Goal: Contribute content

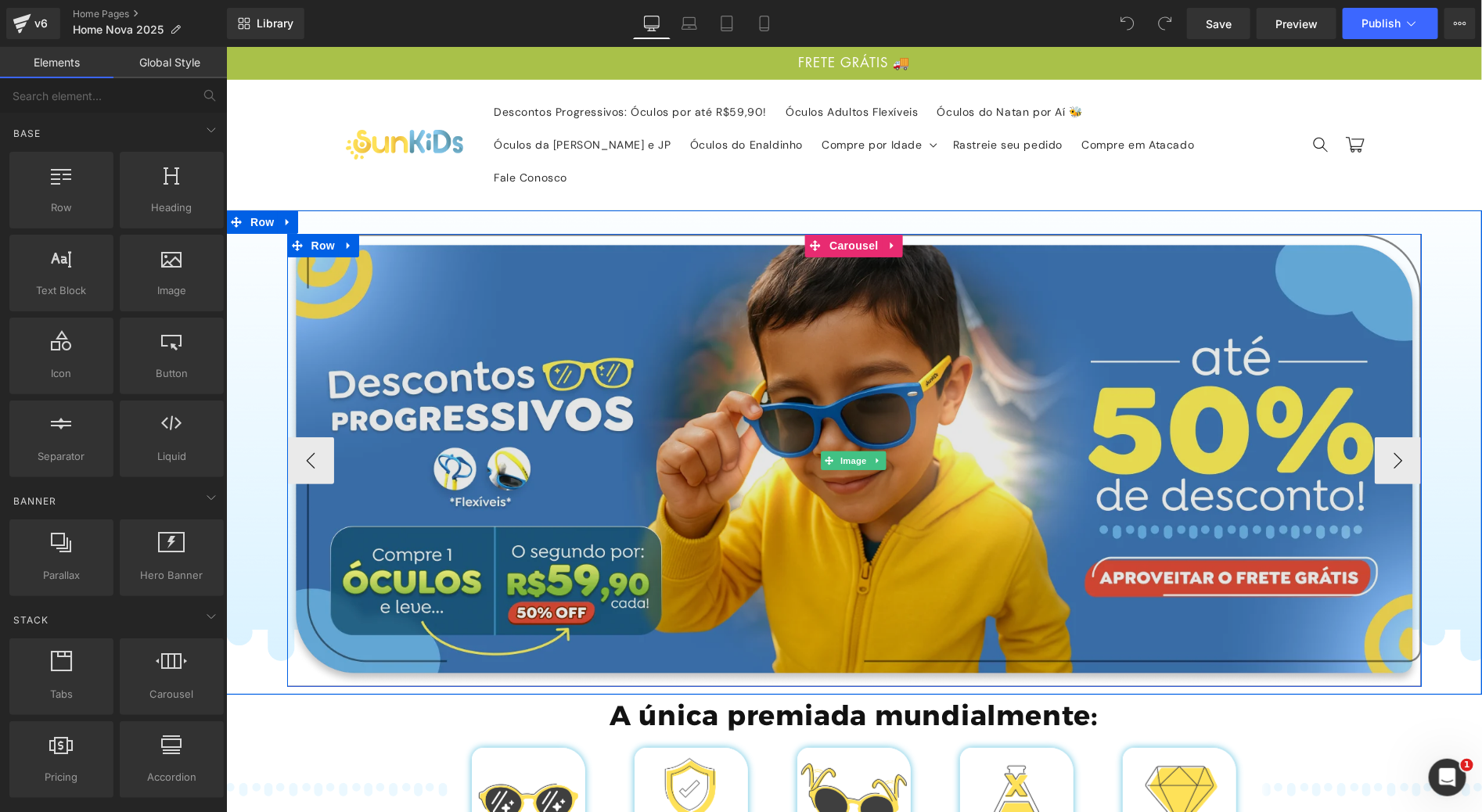
drag, startPoint x: 899, startPoint y: 385, endPoint x: 733, endPoint y: 359, distance: 168.0
click at [899, 385] on img at bounding box center [854, 459] width 1134 height 452
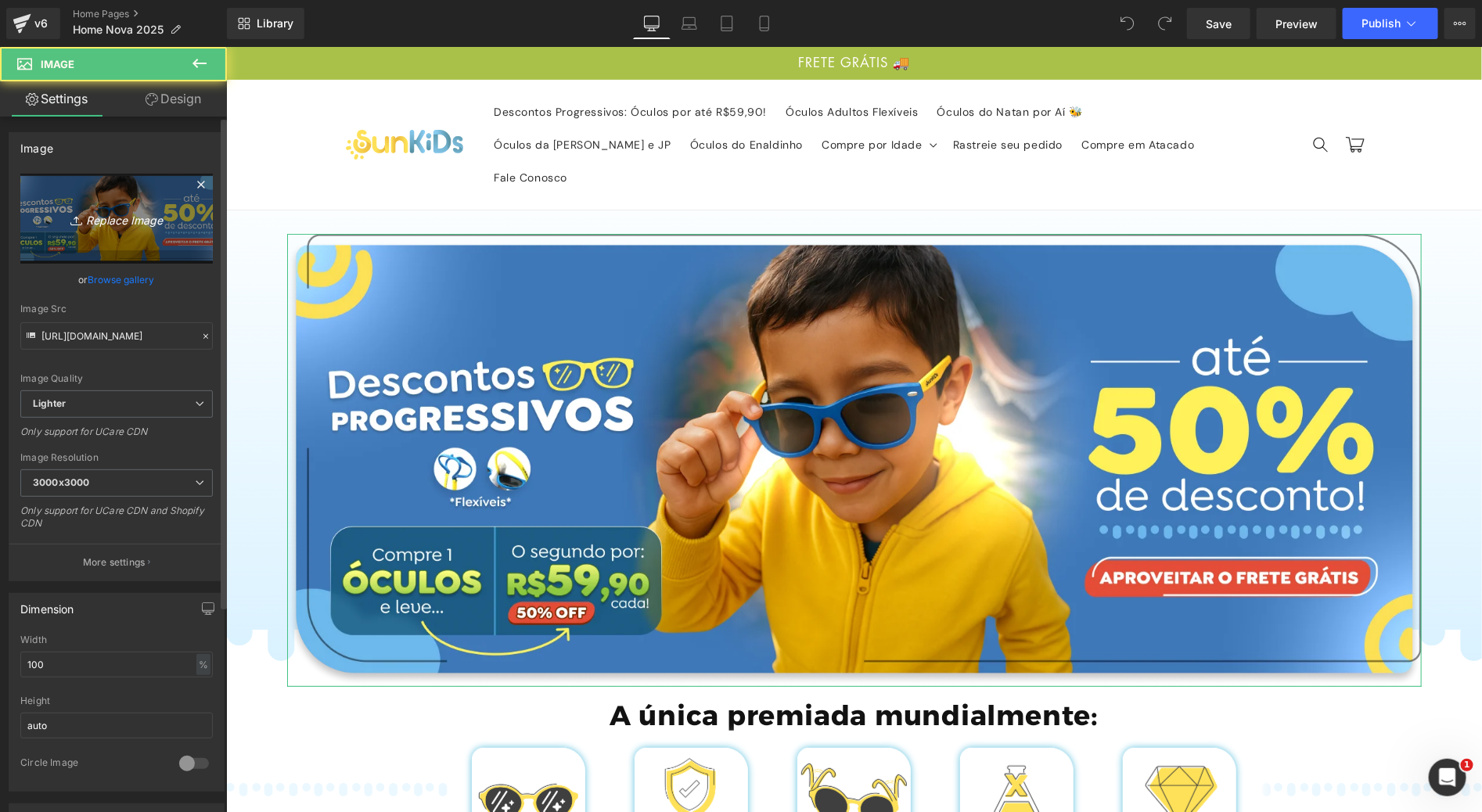
click at [78, 235] on link "Replace Image" at bounding box center [116, 218] width 192 height 90
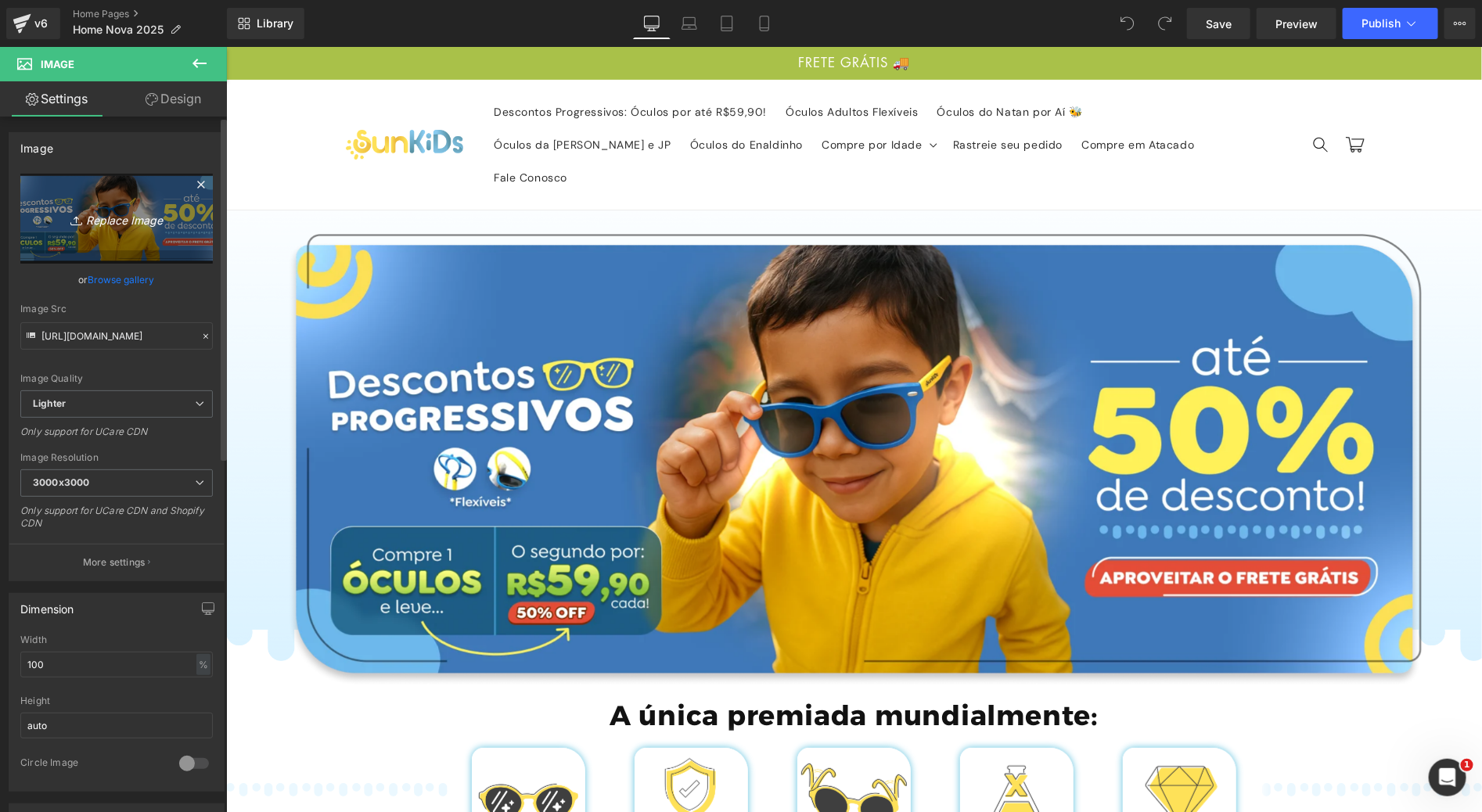
type input "C:\fakepath\Group 665.webp"
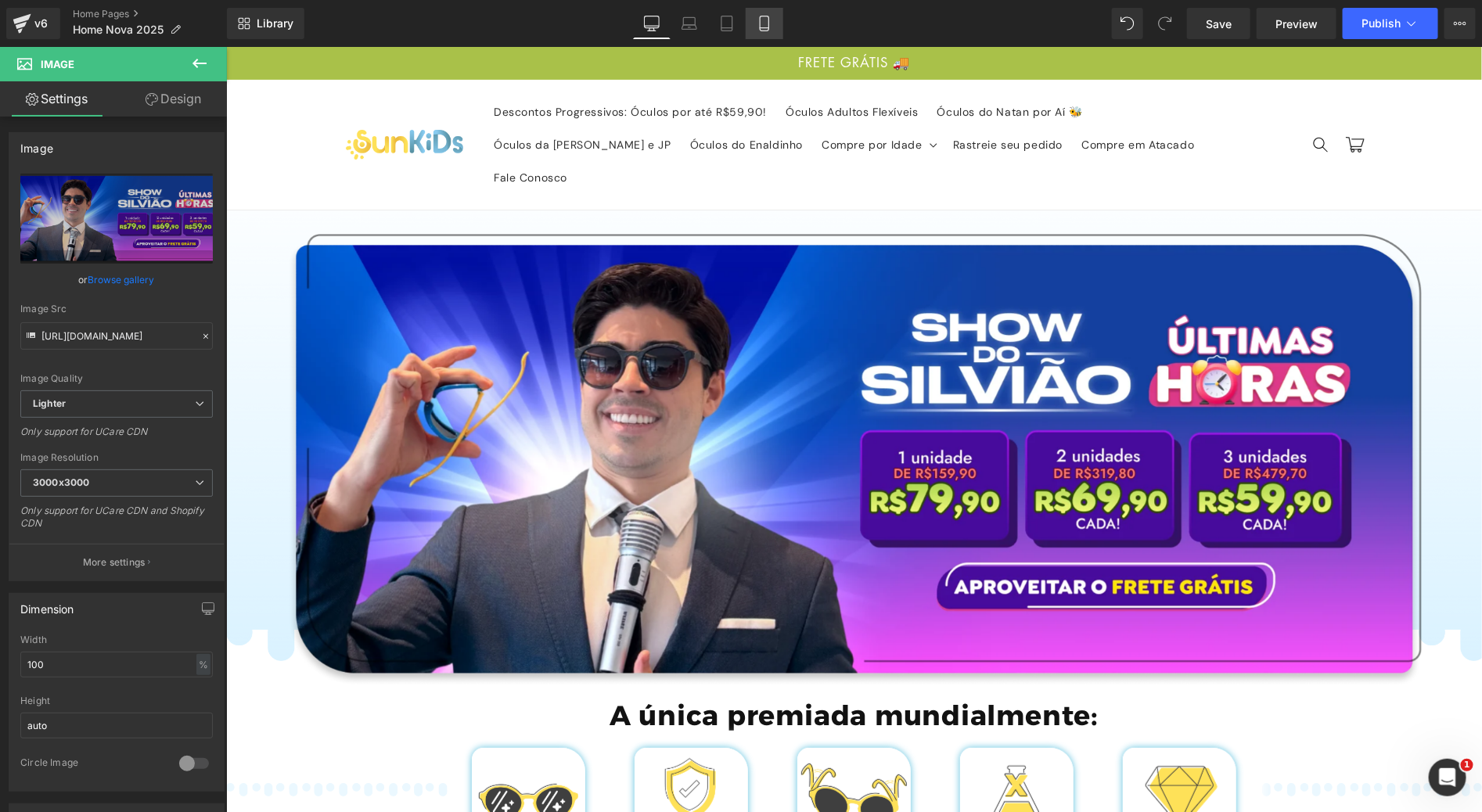
click at [766, 20] on icon at bounding box center [764, 24] width 16 height 16
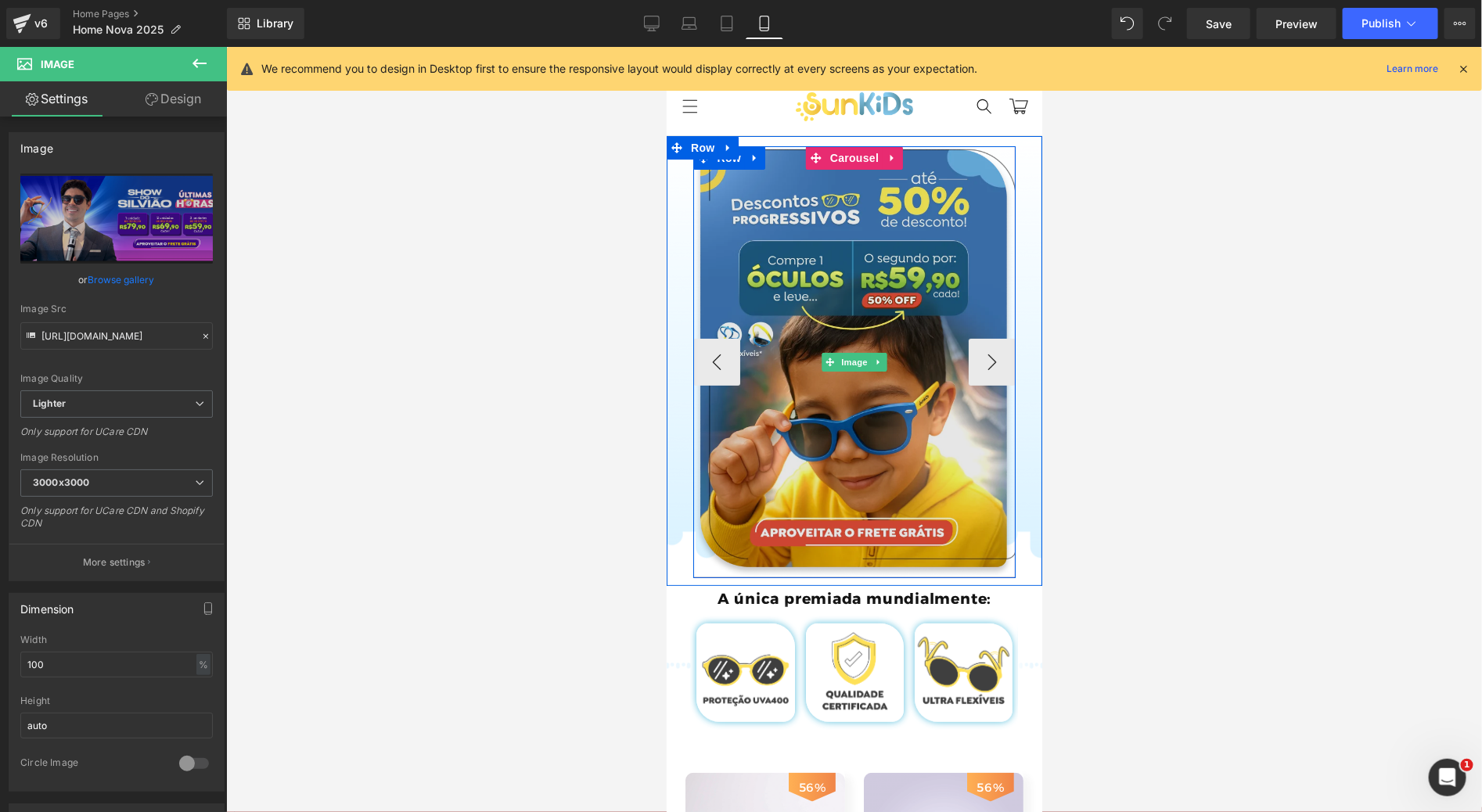
click at [839, 268] on img at bounding box center [854, 361] width 323 height 431
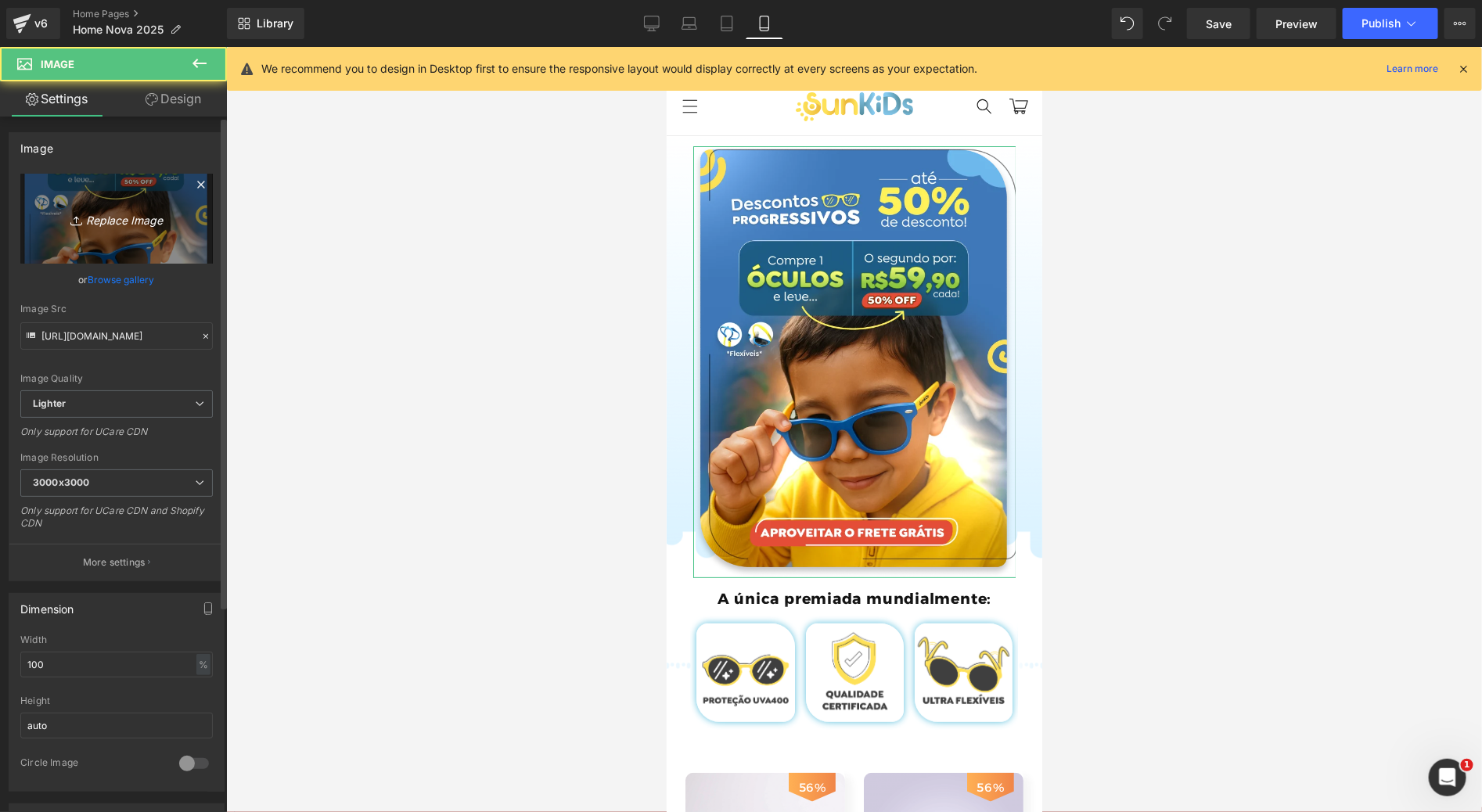
click at [100, 230] on link "Replace Image" at bounding box center [116, 218] width 192 height 90
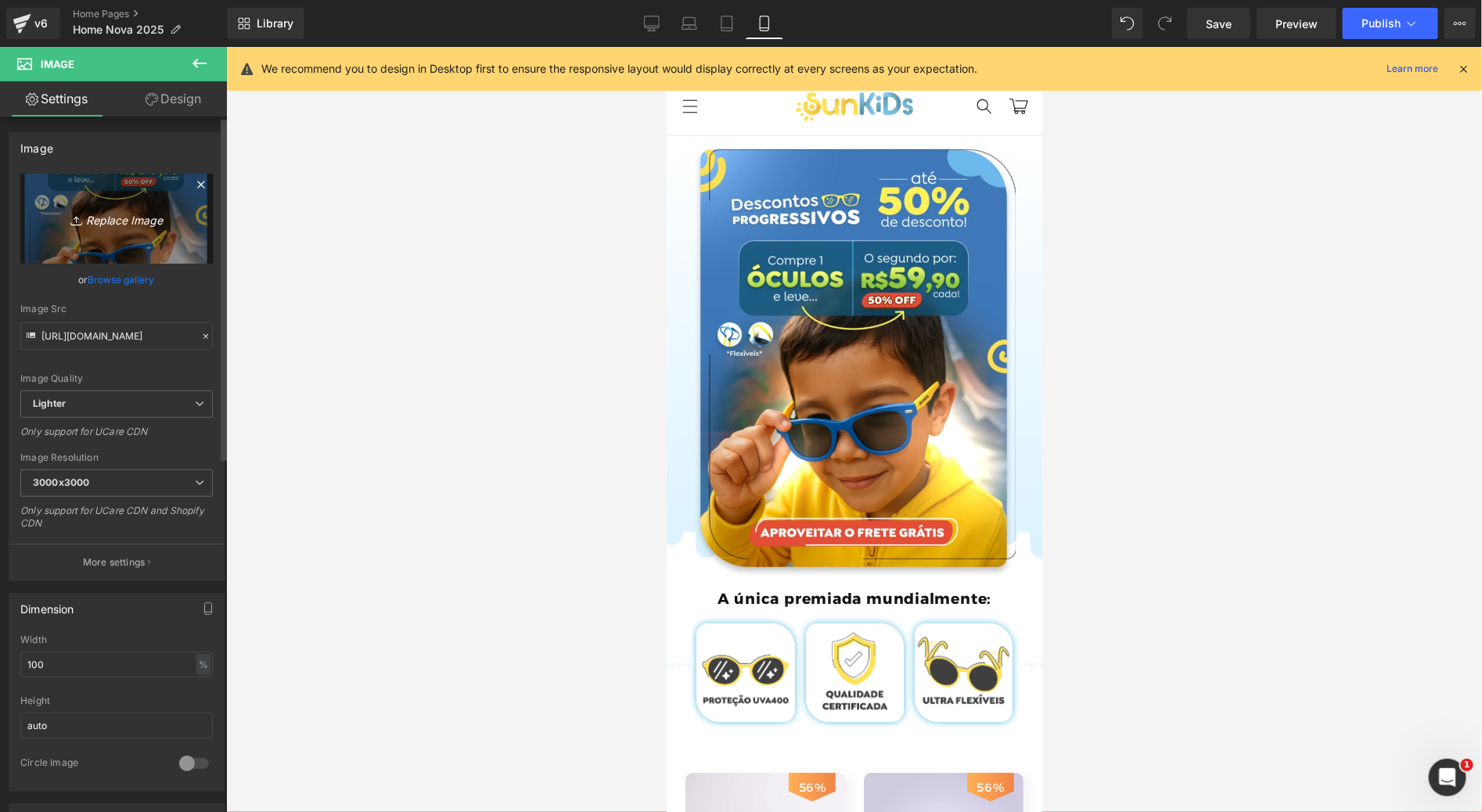
type input "C:\fakepath\Group 650.webp"
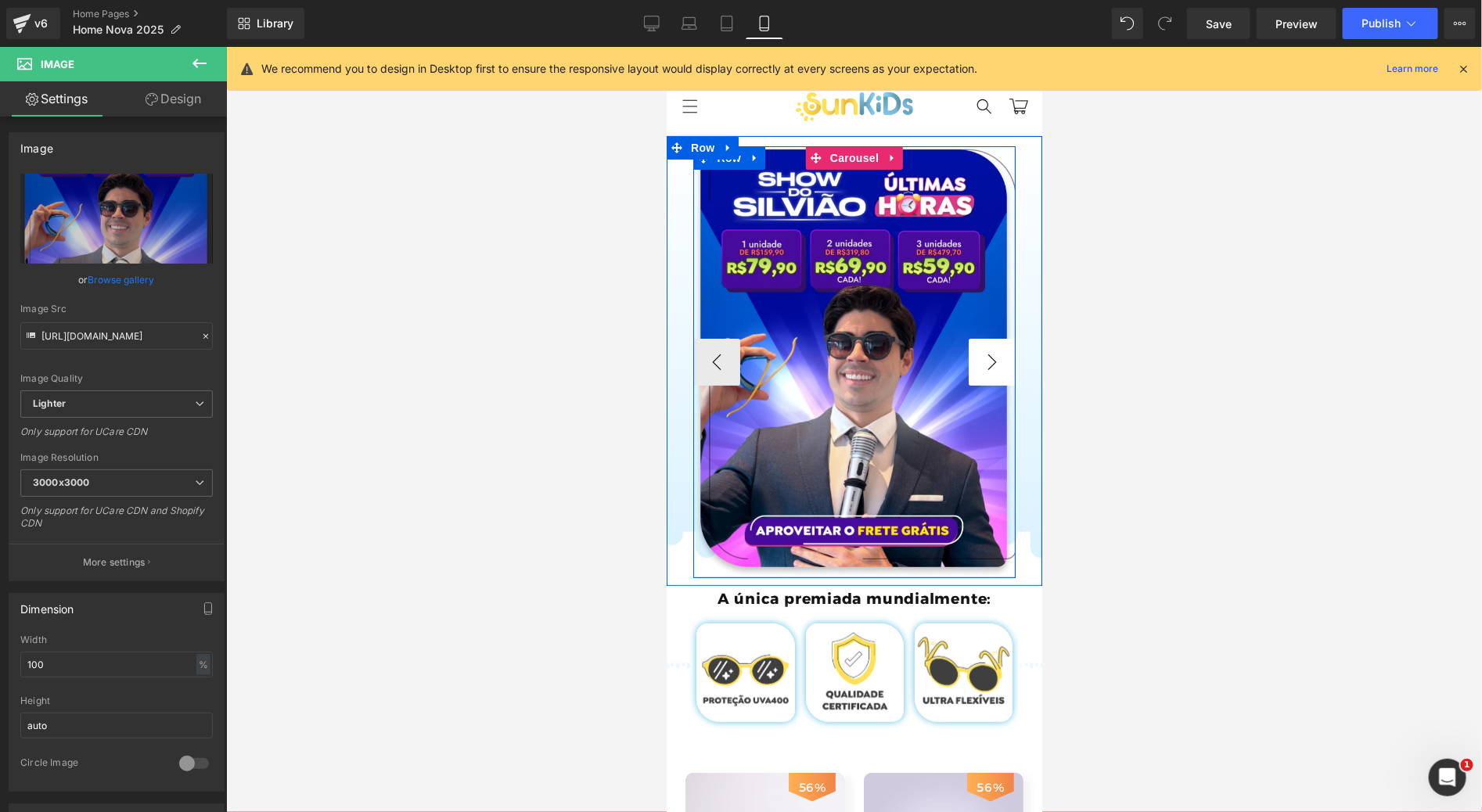
click at [994, 376] on button "›" at bounding box center [991, 362] width 47 height 47
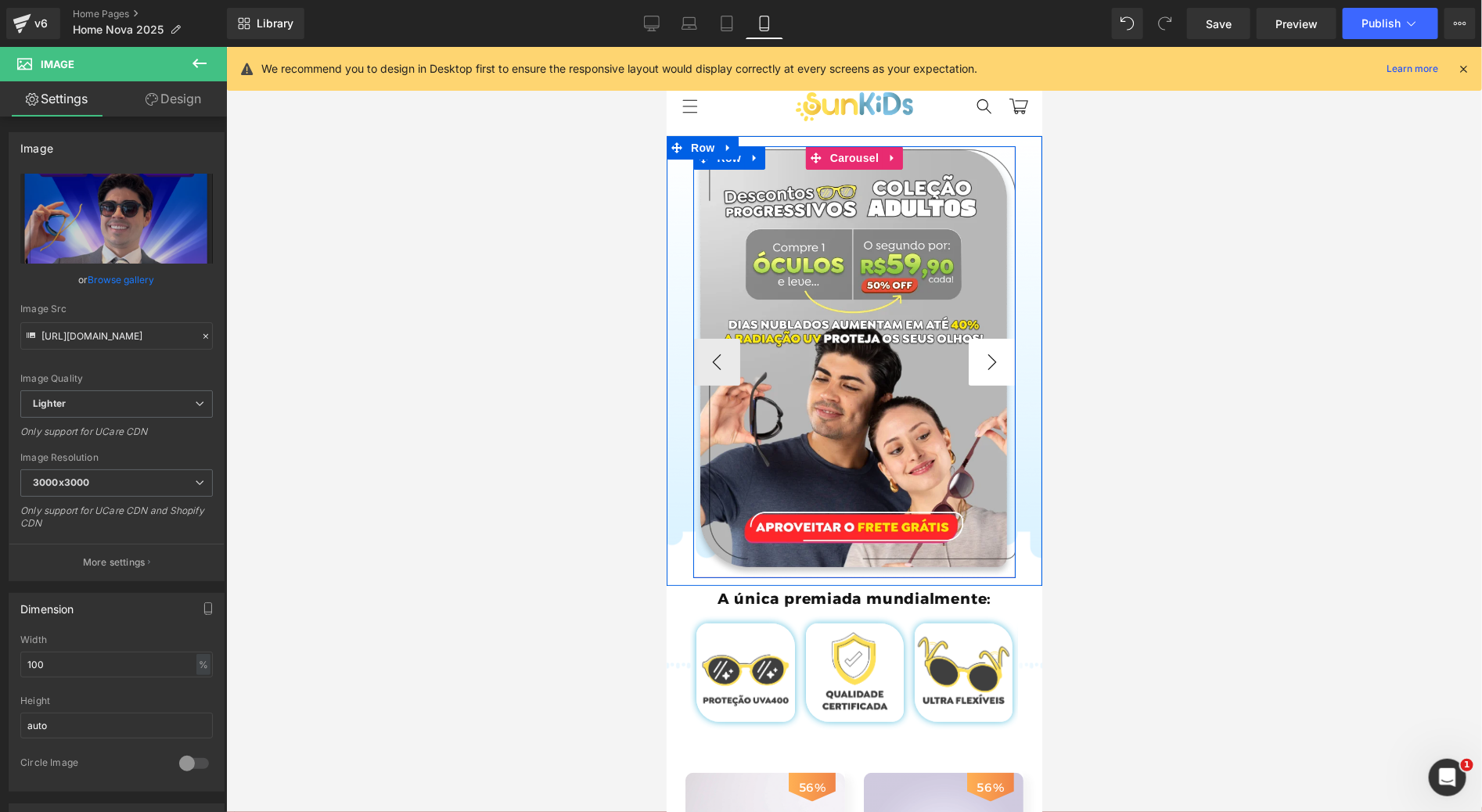
click at [992, 364] on button "›" at bounding box center [991, 362] width 47 height 47
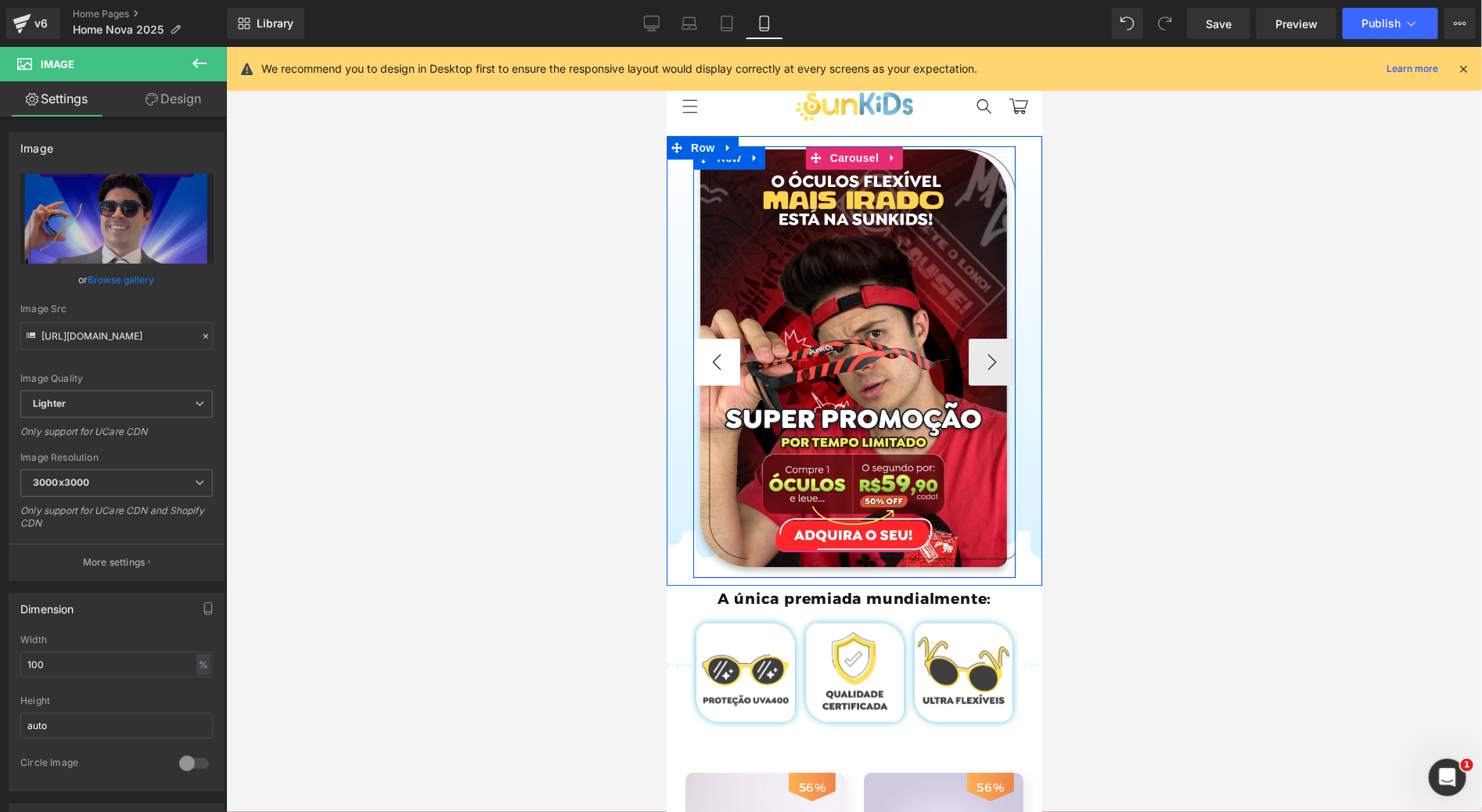
click at [724, 359] on button "‹" at bounding box center [716, 362] width 47 height 47
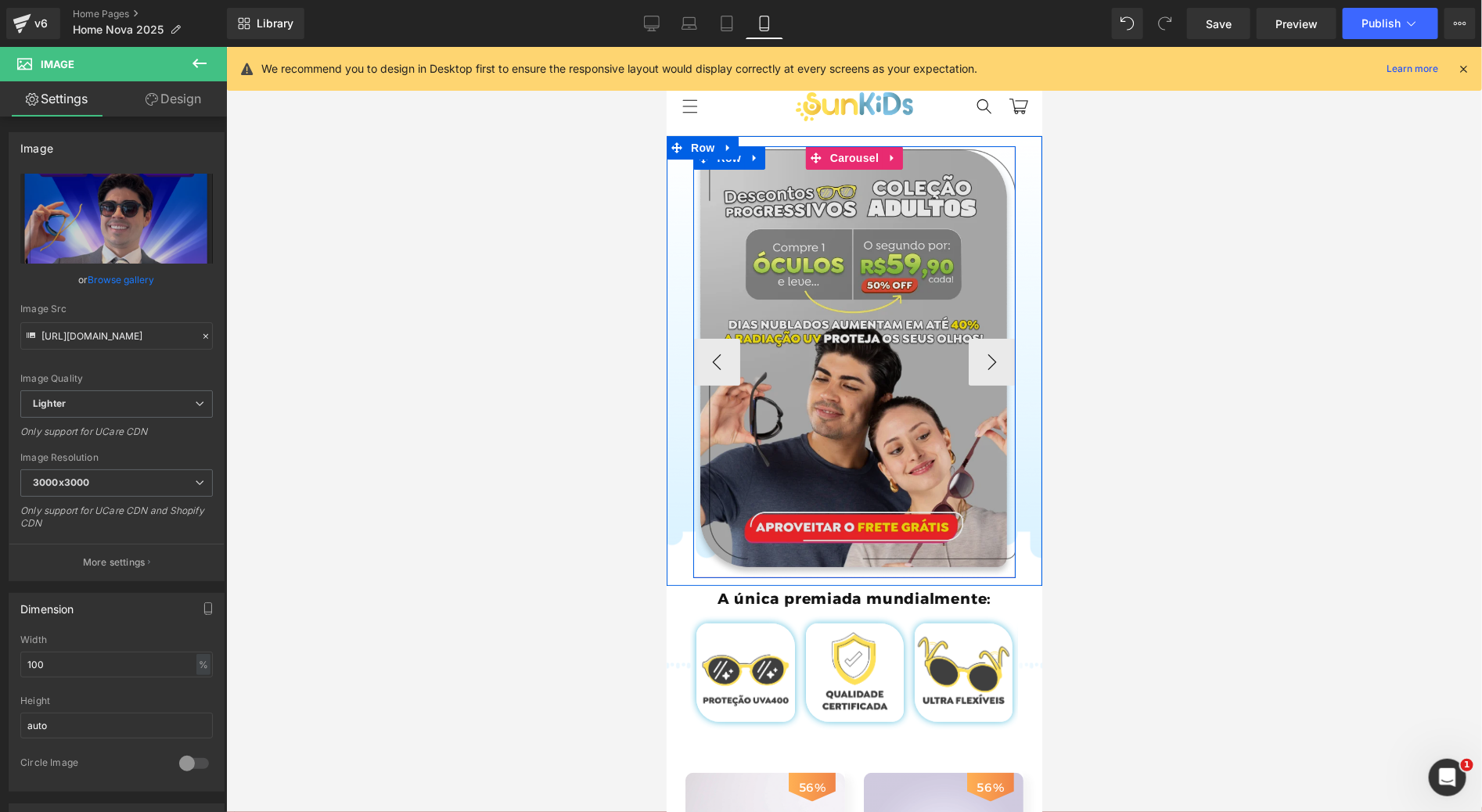
drag, startPoint x: 710, startPoint y: 359, endPoint x: 743, endPoint y: 345, distance: 35.8
click at [710, 359] on button "‹" at bounding box center [716, 362] width 47 height 47
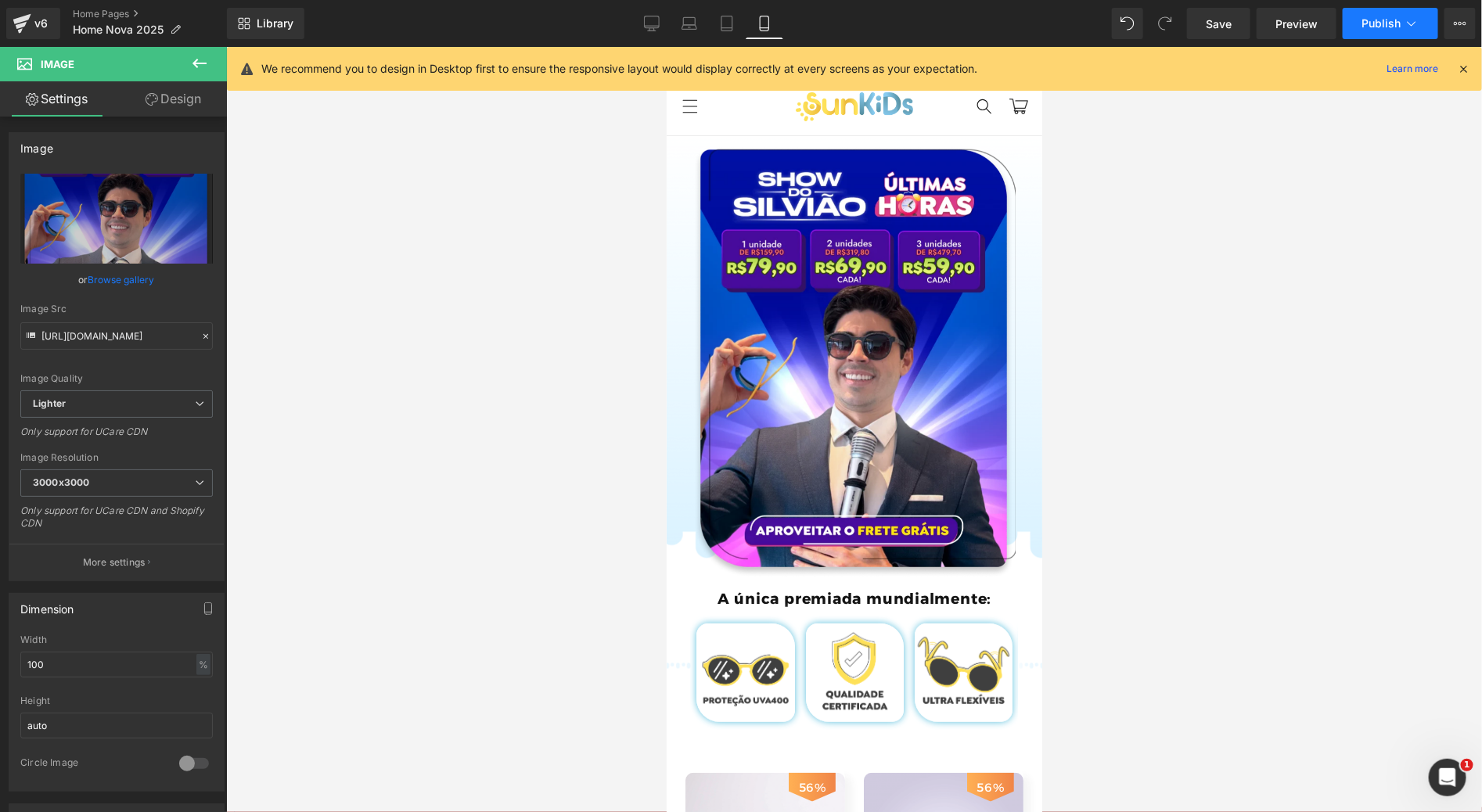
click at [1387, 17] on span "Publish" at bounding box center [1381, 24] width 39 height 13
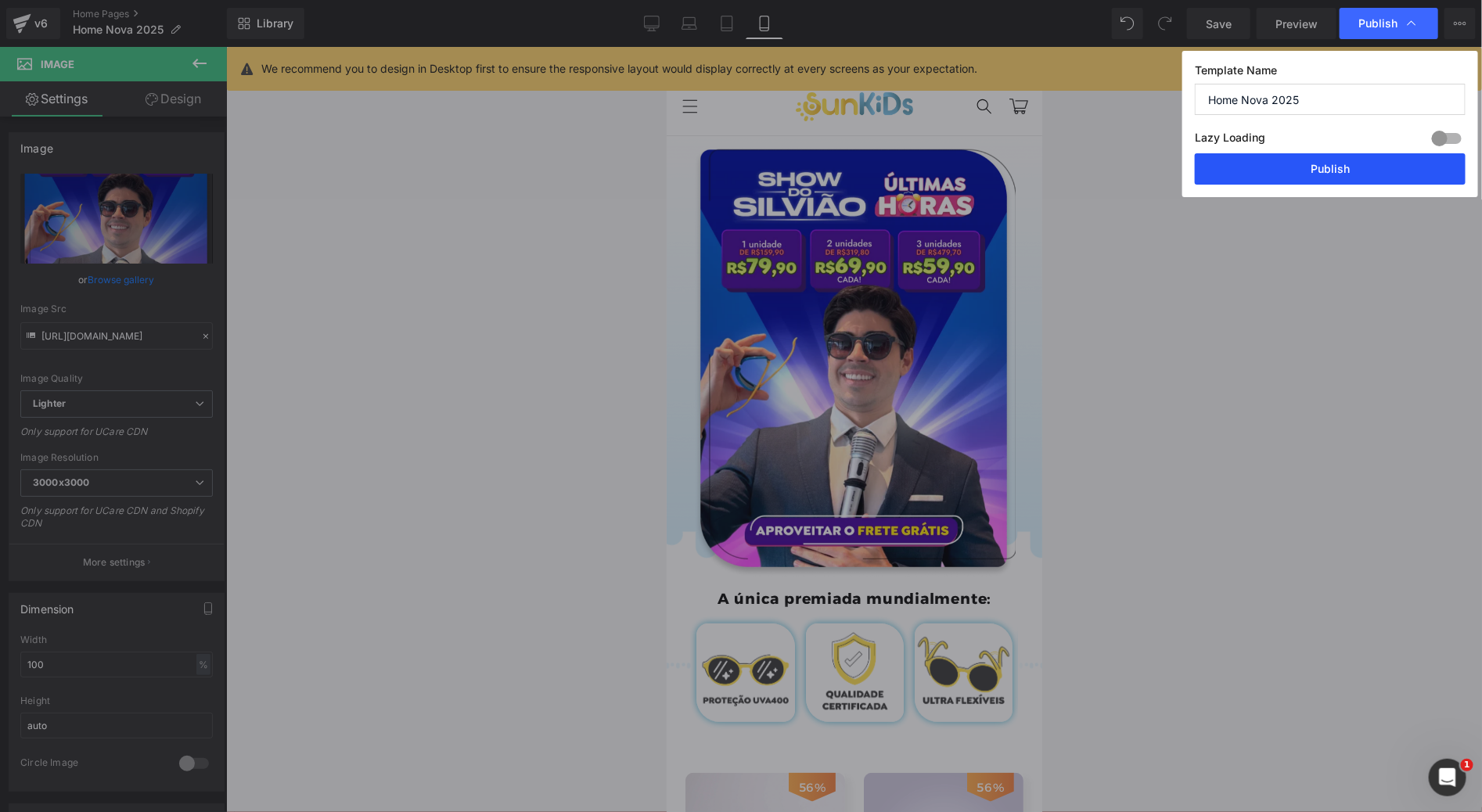
click at [1284, 177] on button "Publish" at bounding box center [1330, 169] width 271 height 31
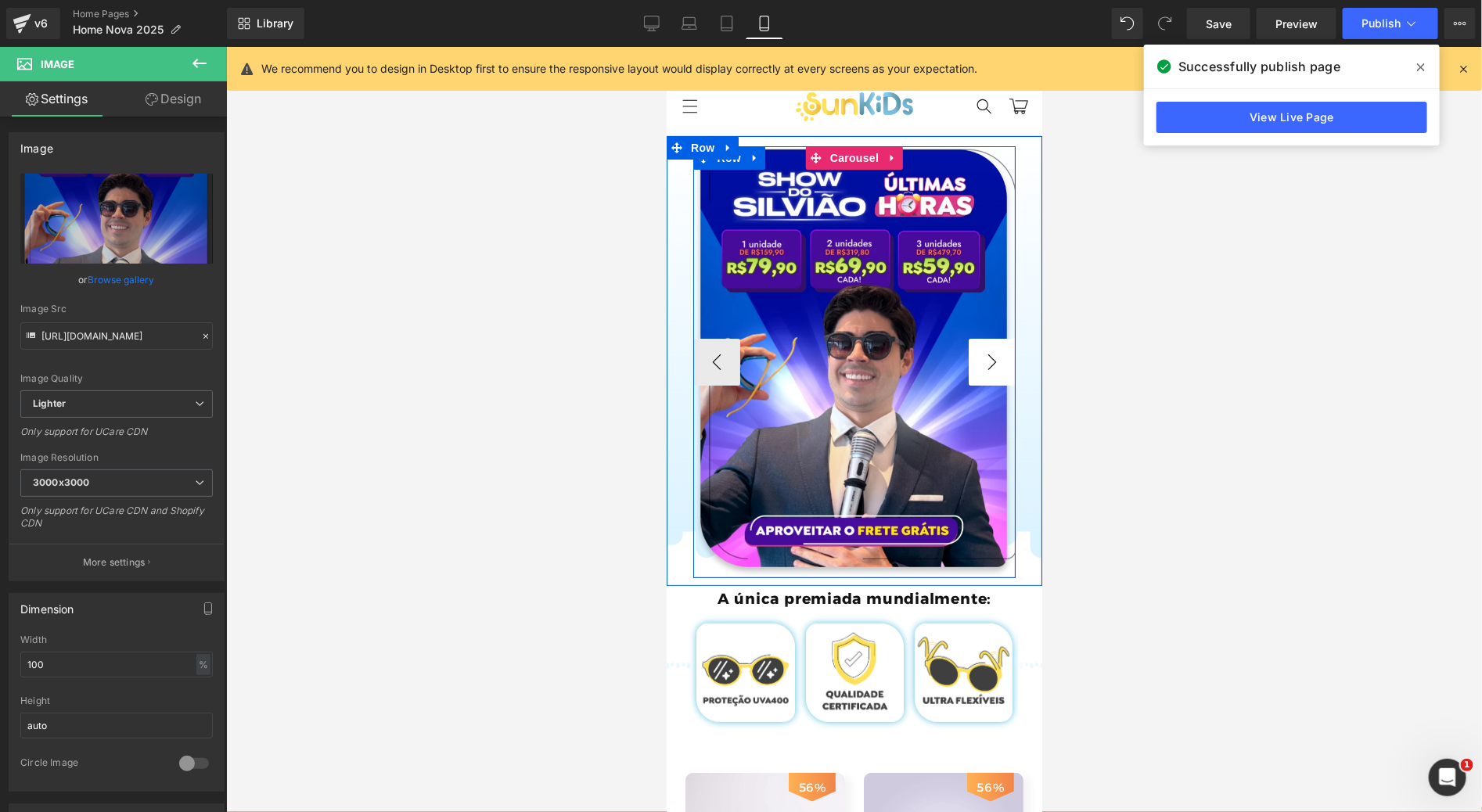
click at [980, 363] on button "›" at bounding box center [991, 362] width 47 height 47
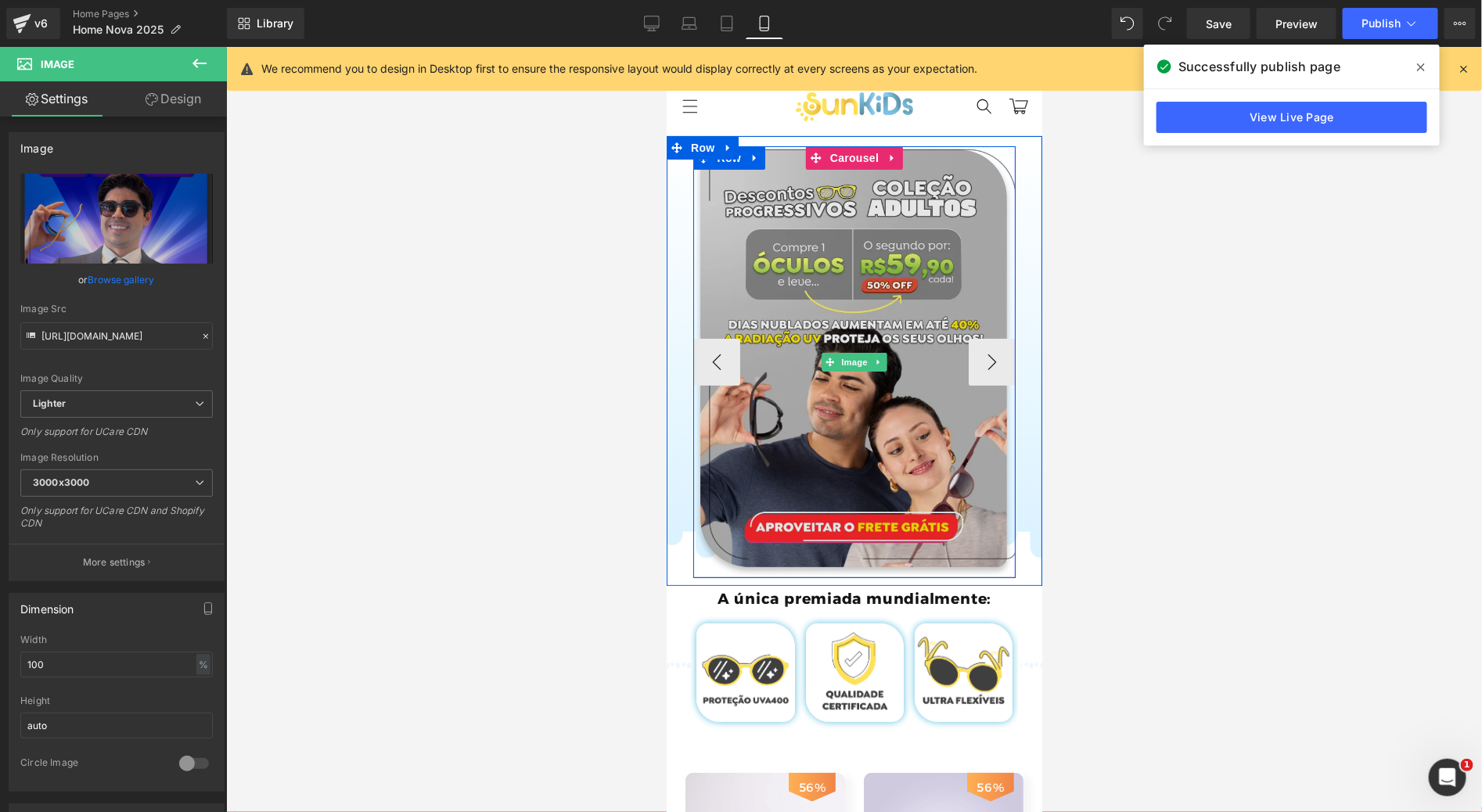
click at [828, 290] on img at bounding box center [854, 361] width 323 height 431
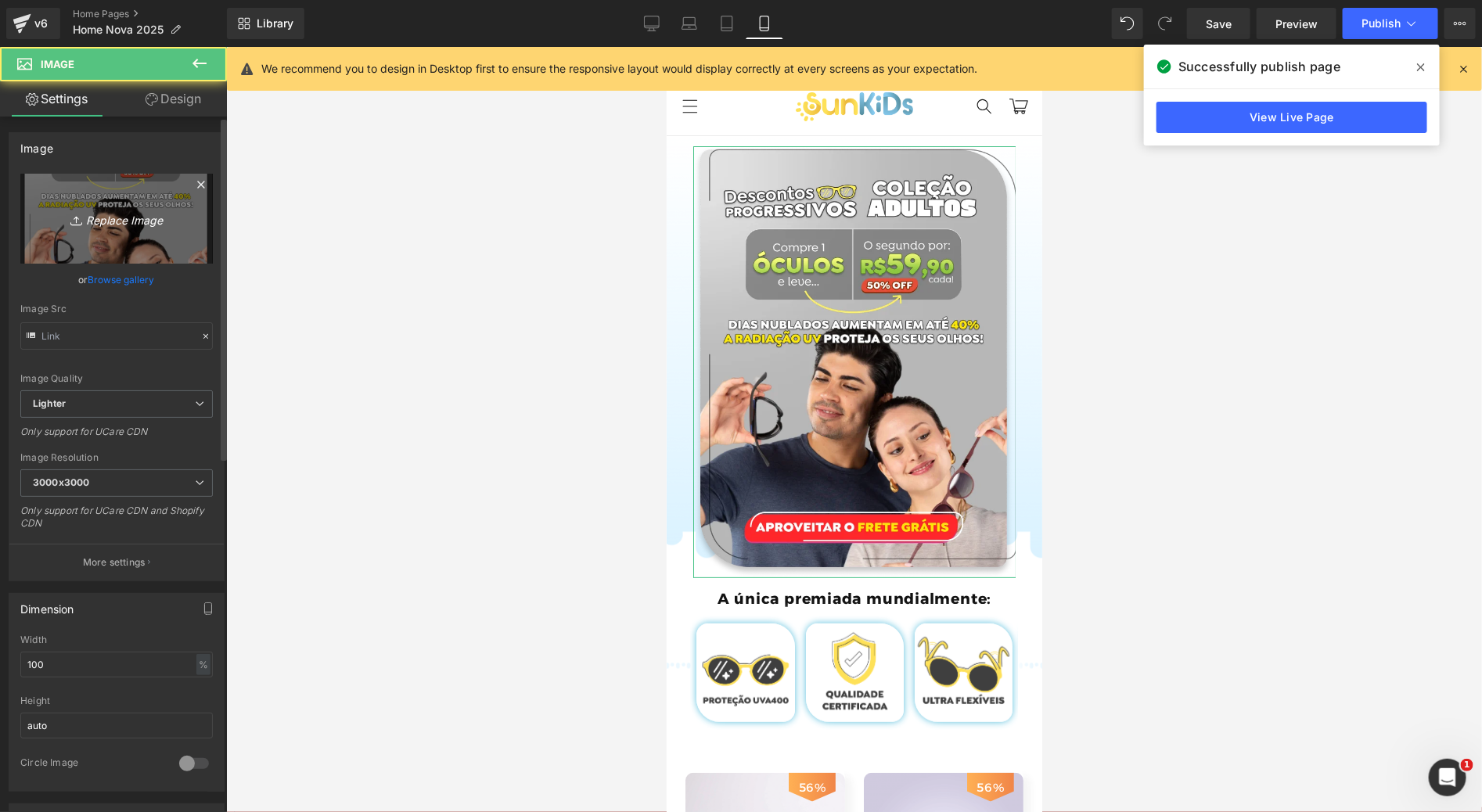
click at [54, 224] on icon "Replace Image" at bounding box center [117, 218] width 126 height 20
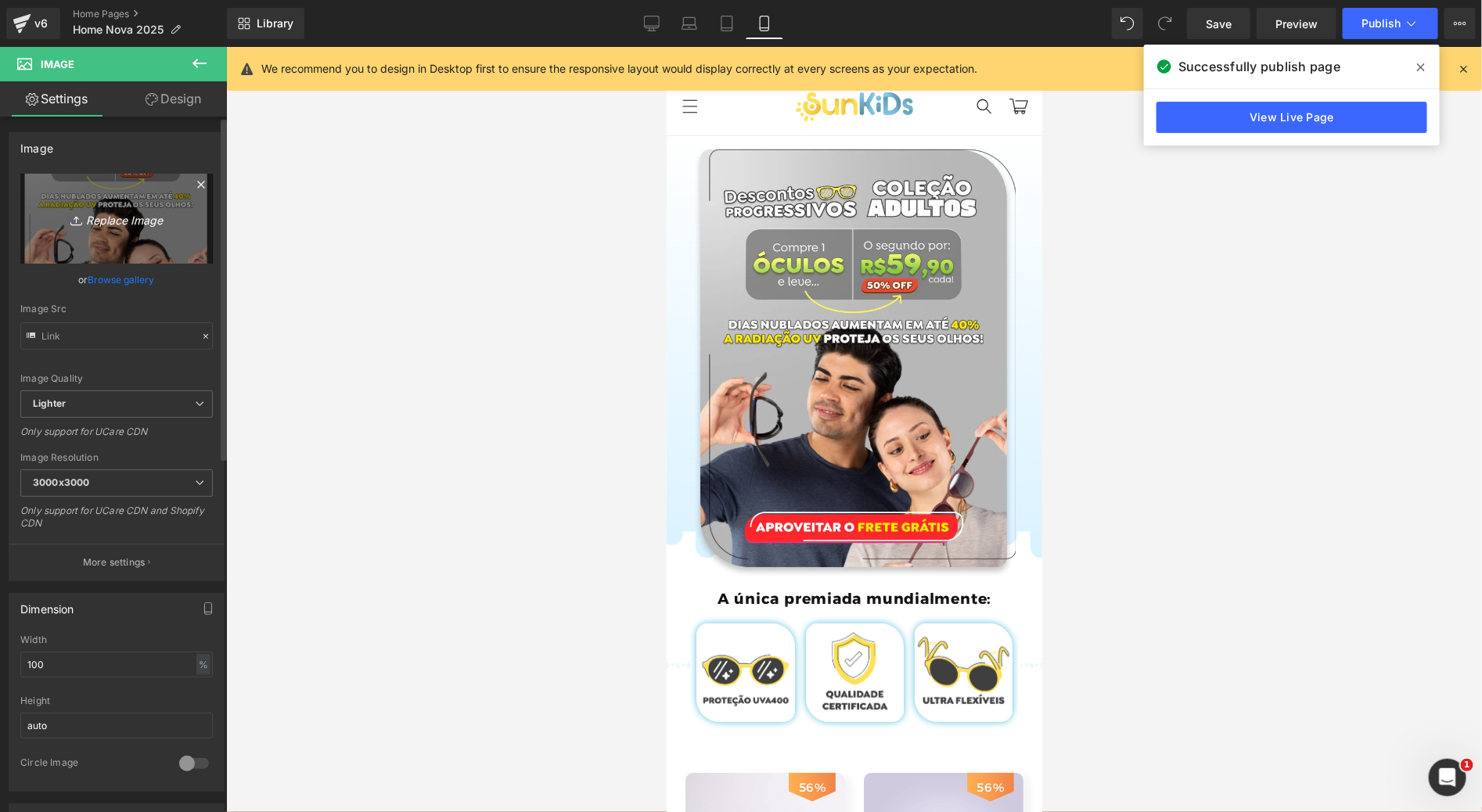
type input "C:\fakepath\Group 762.png"
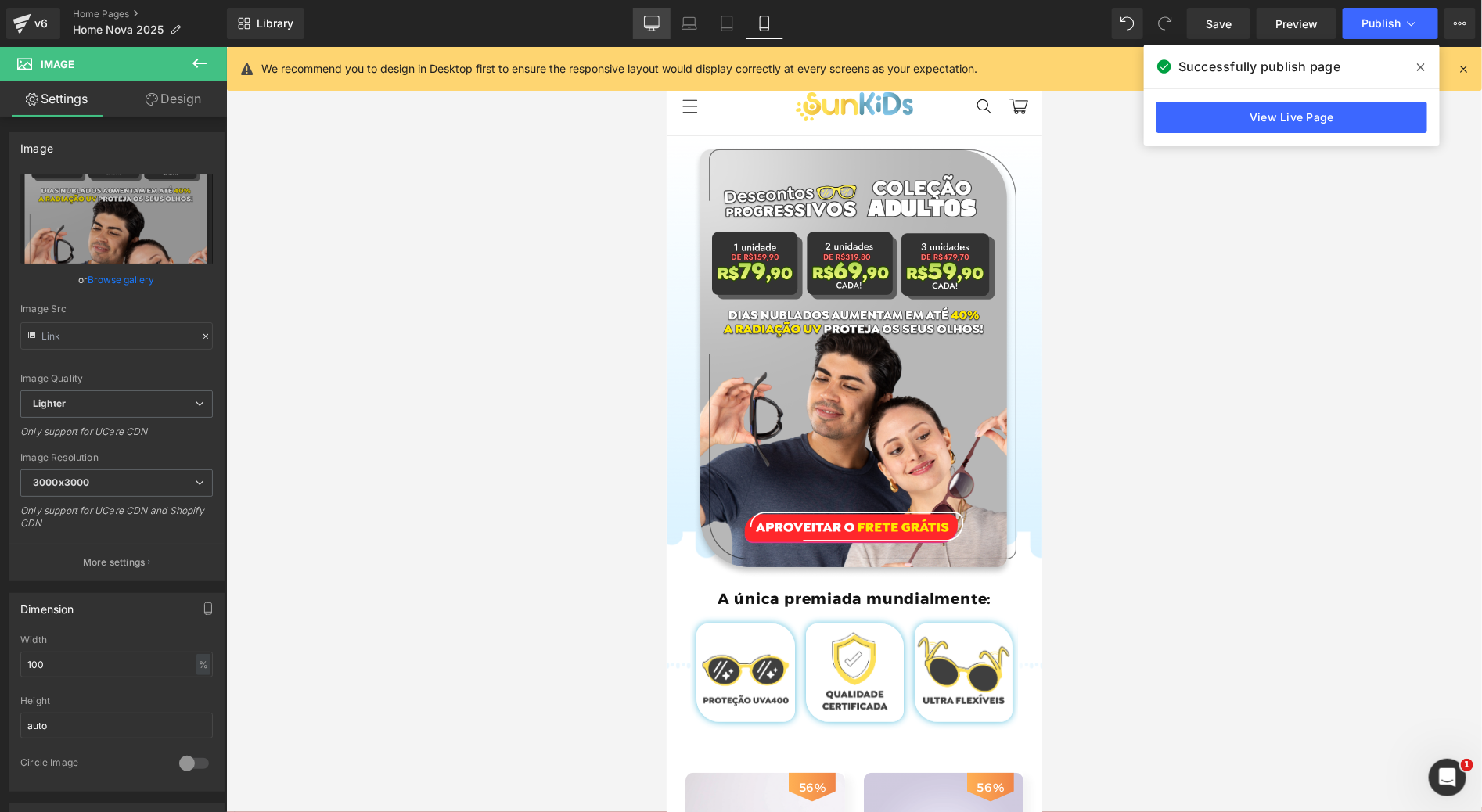
click at [660, 21] on icon at bounding box center [652, 24] width 16 height 16
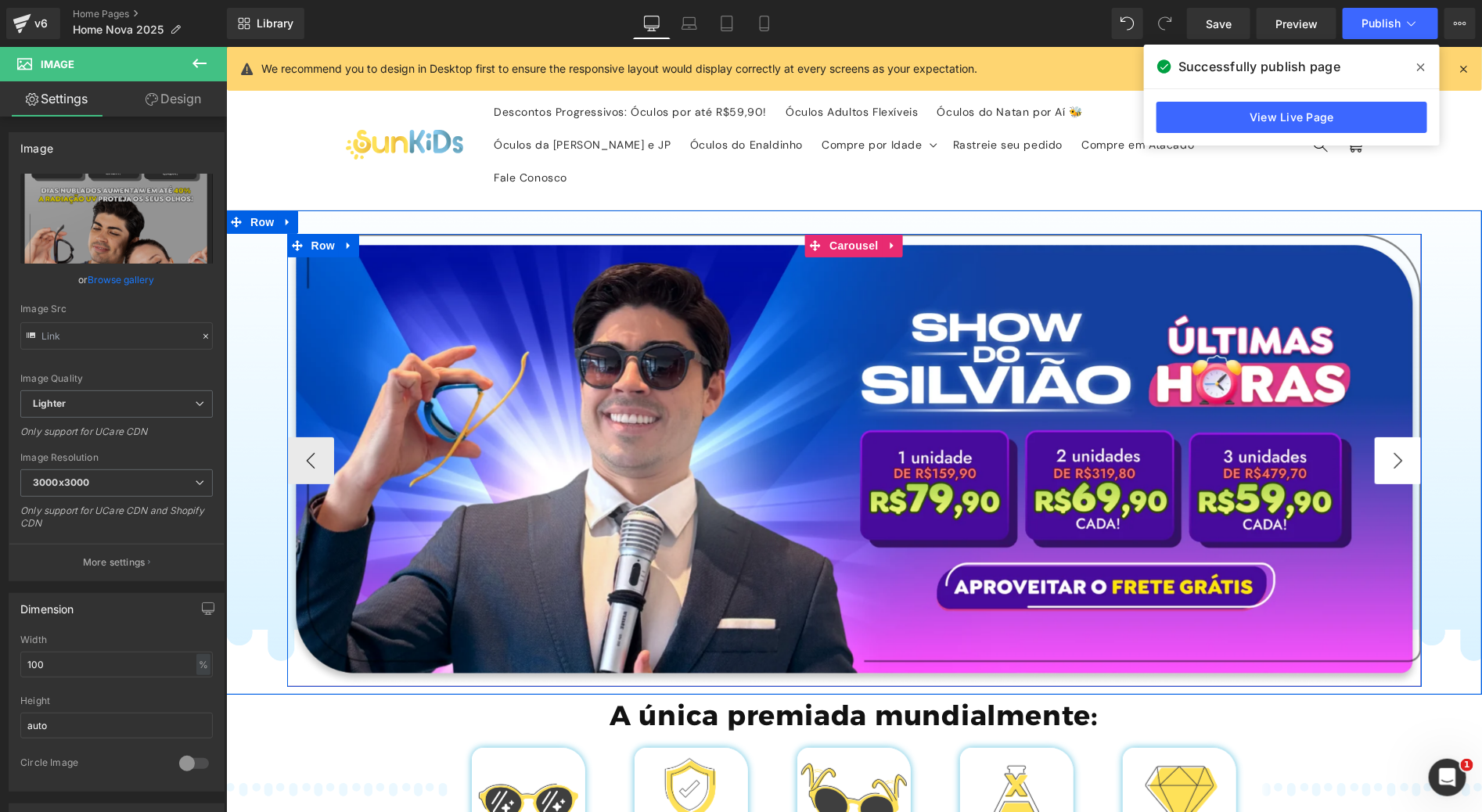
click at [1374, 436] on button "›" at bounding box center [1397, 460] width 47 height 47
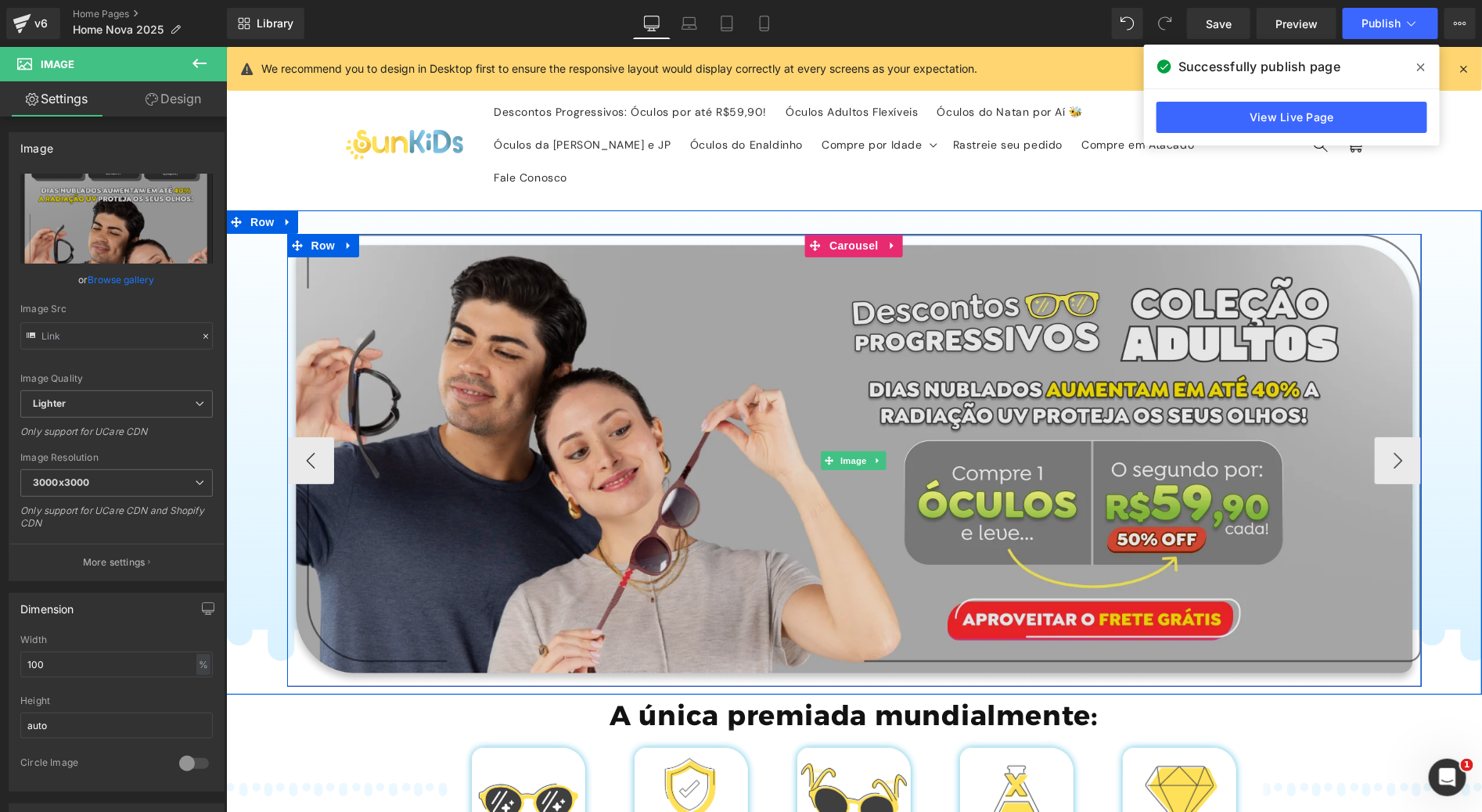
click at [869, 307] on img at bounding box center [854, 459] width 1134 height 452
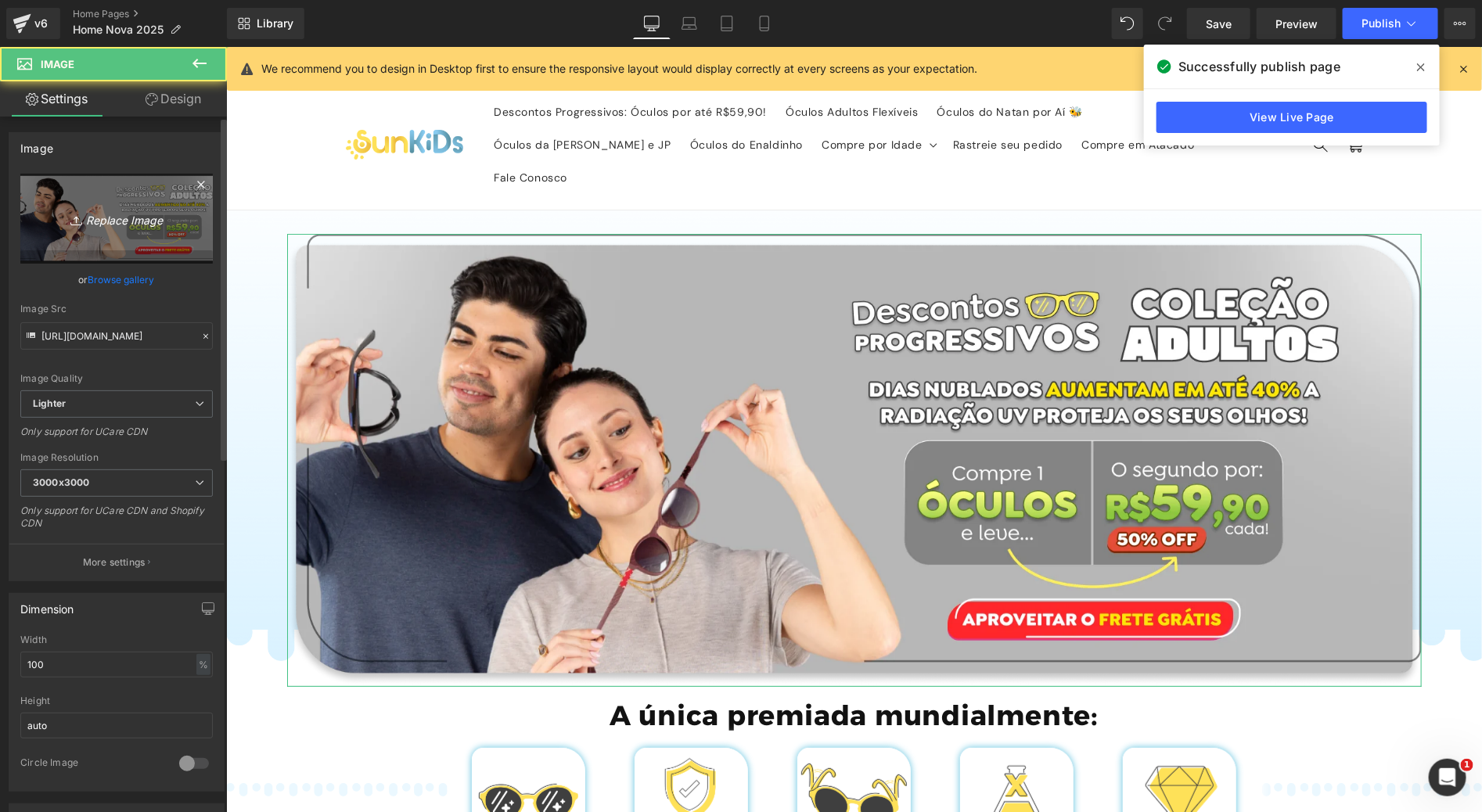
click at [90, 221] on icon "Replace Image" at bounding box center [117, 218] width 126 height 20
type input "C:\fakepath\Group 760.png"
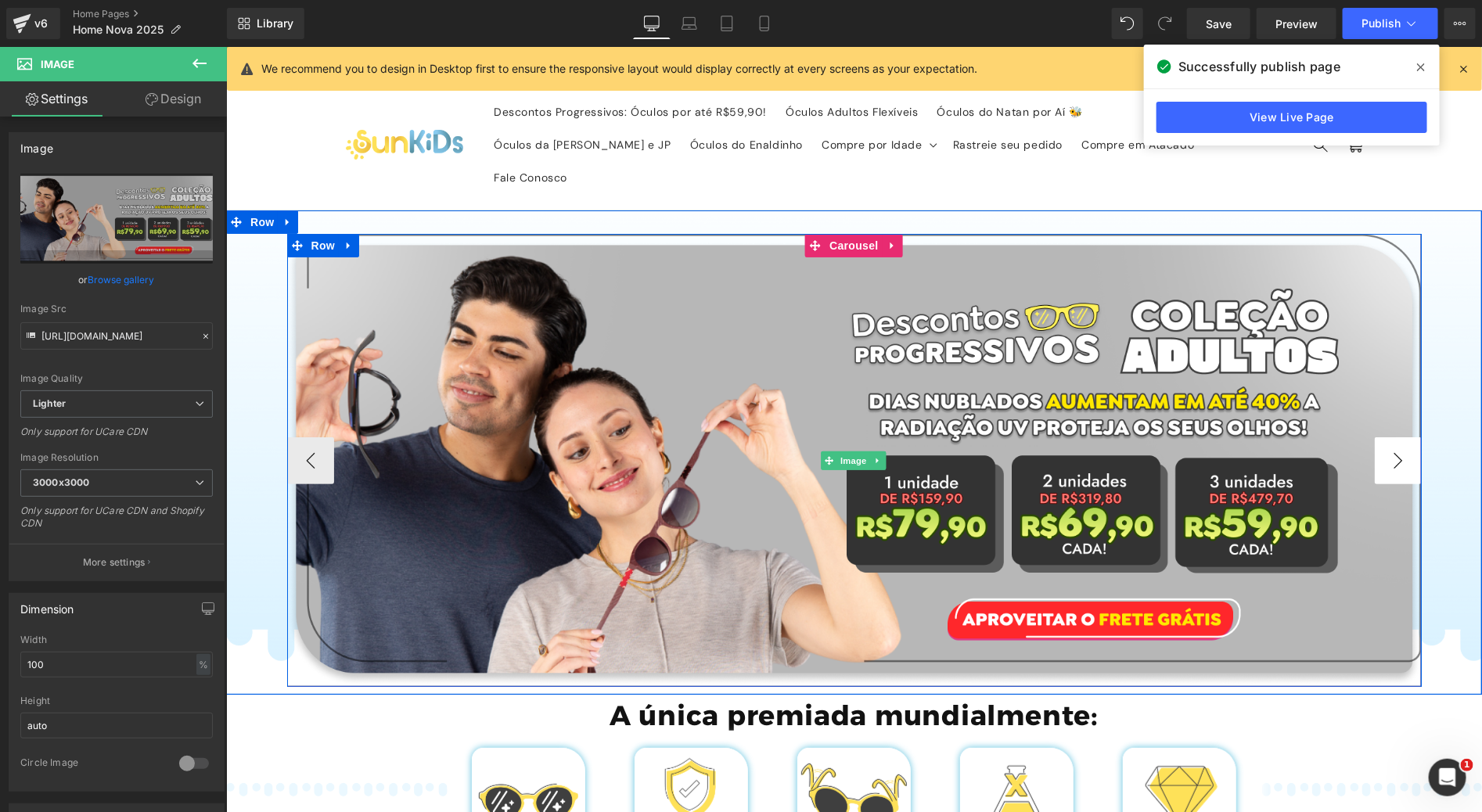
click at [1395, 436] on button "›" at bounding box center [1397, 460] width 47 height 47
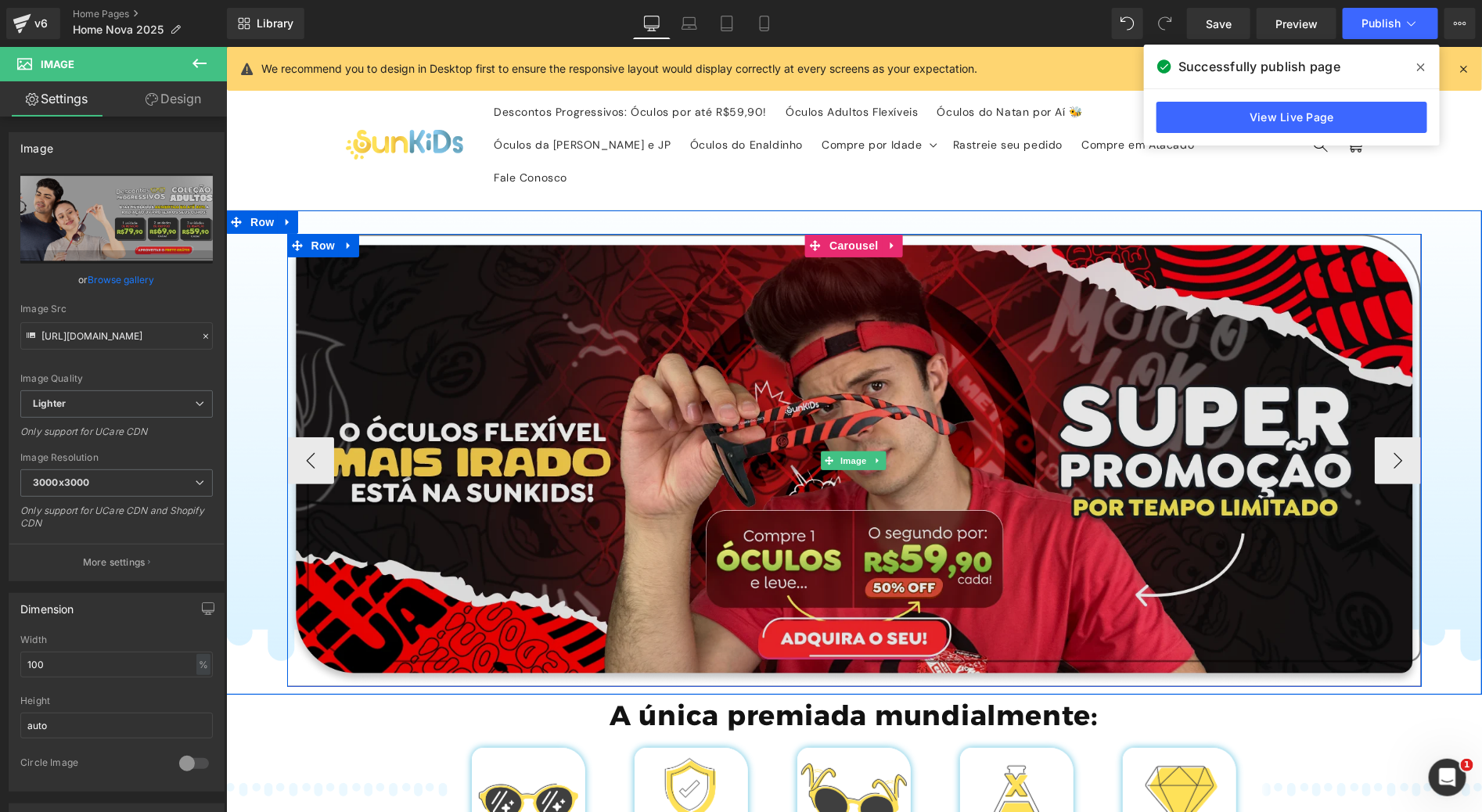
click at [944, 321] on img at bounding box center [854, 459] width 1134 height 452
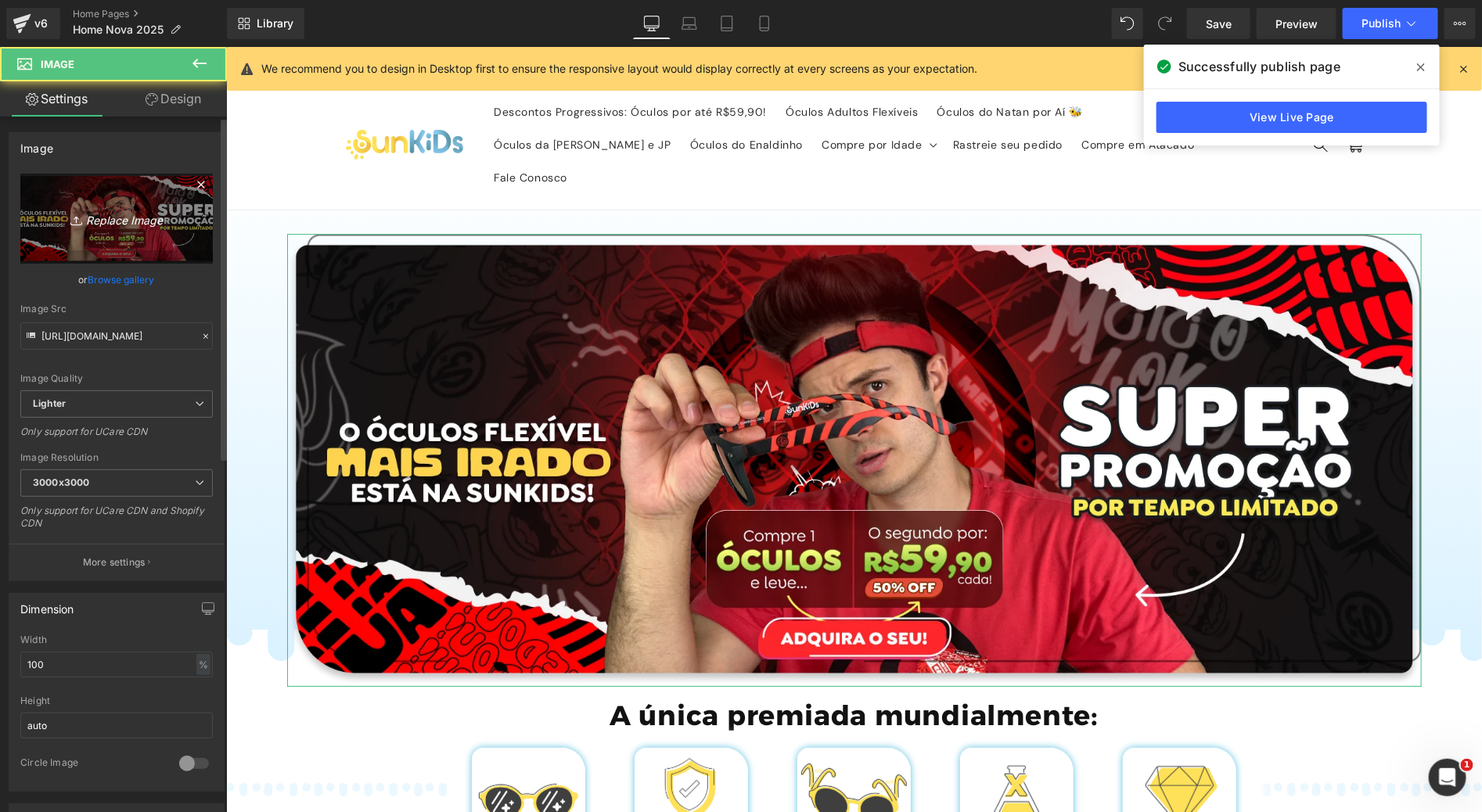
click at [141, 228] on icon "Replace Image" at bounding box center [117, 218] width 126 height 20
type input "C:\fakepath\Group 763.png"
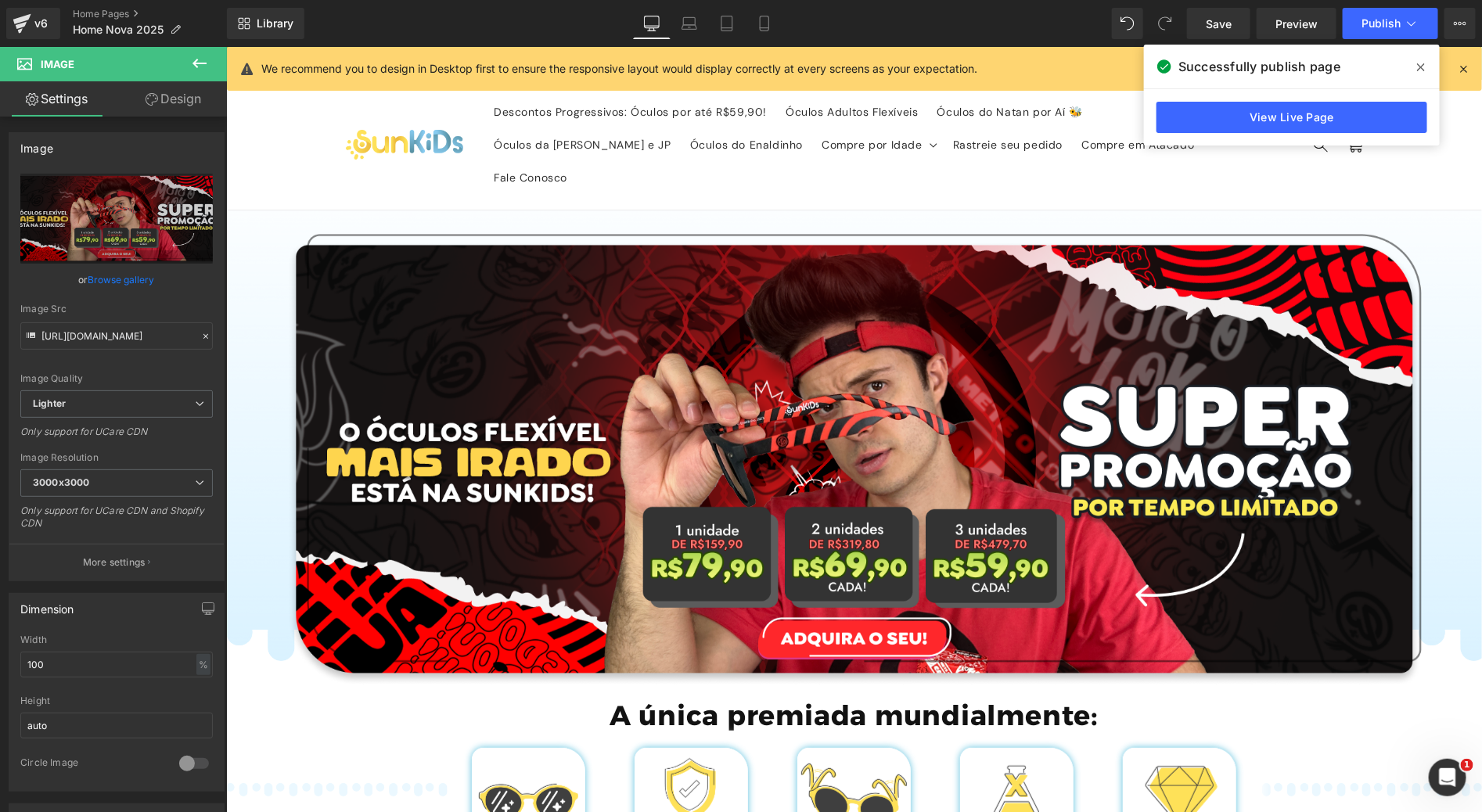
drag, startPoint x: 761, startPoint y: 31, endPoint x: 760, endPoint y: 52, distance: 21.0
click at [761, 31] on icon at bounding box center [763, 24] width 9 height 15
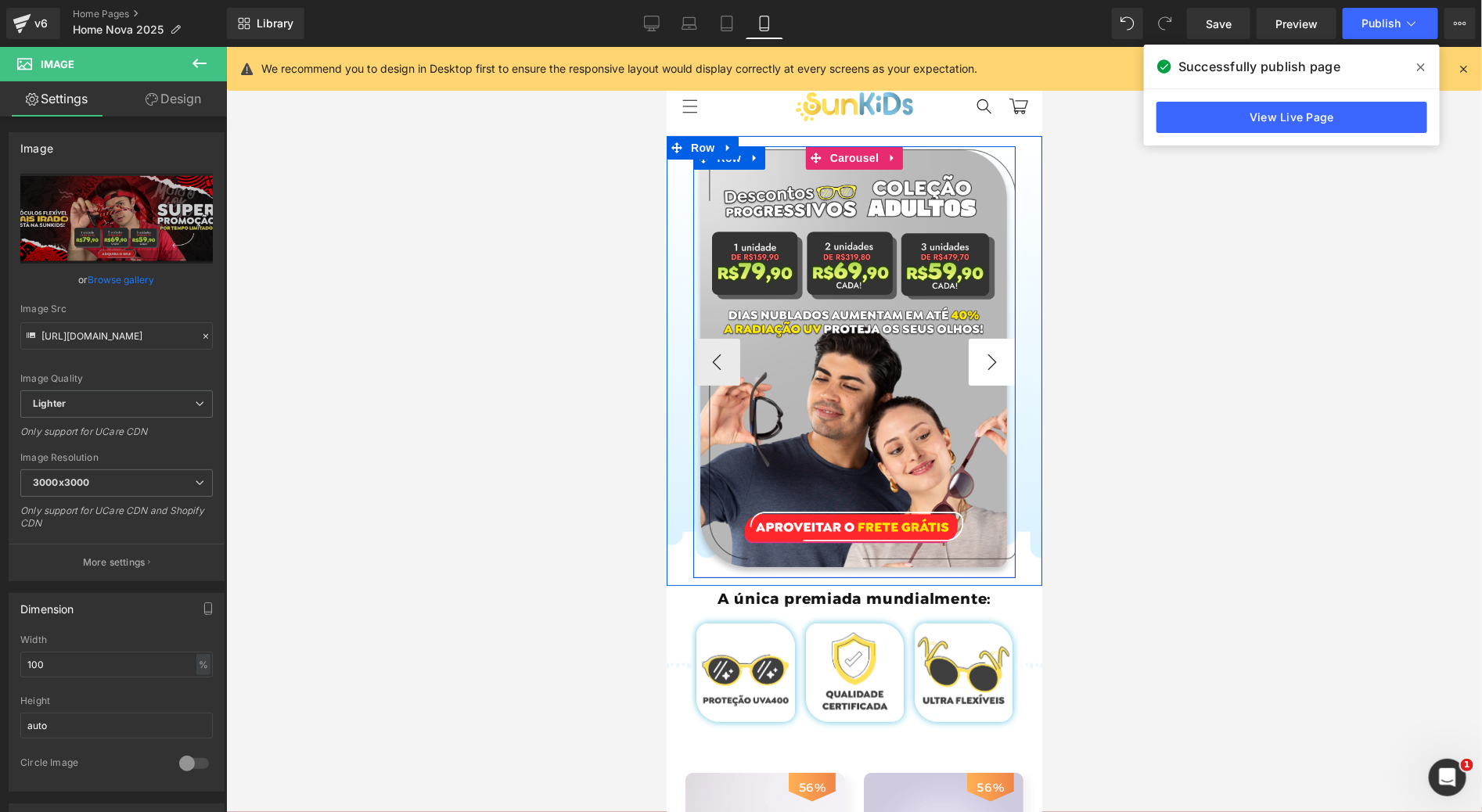
click at [978, 357] on button "›" at bounding box center [991, 362] width 47 height 47
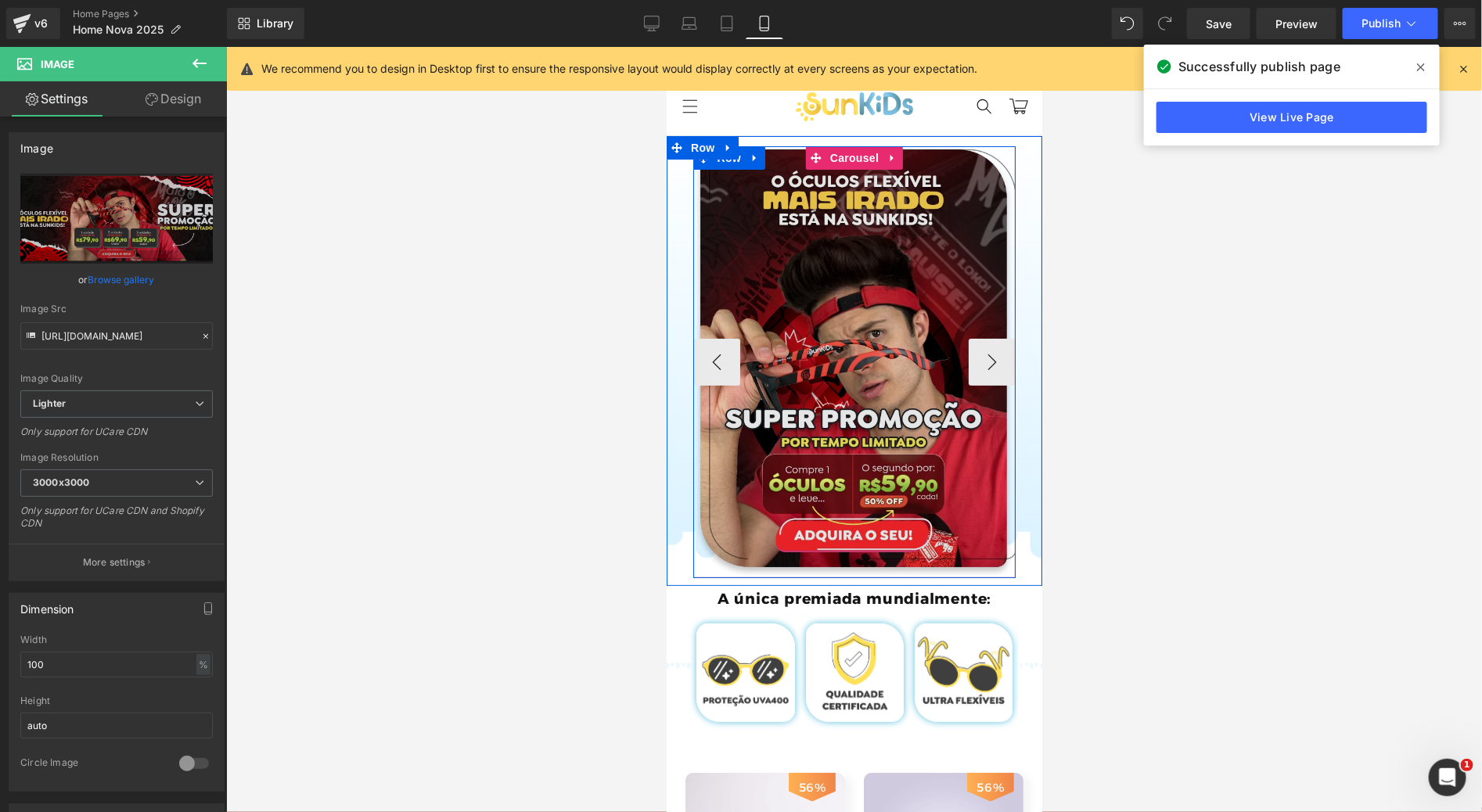
click at [825, 284] on img at bounding box center [854, 361] width 323 height 431
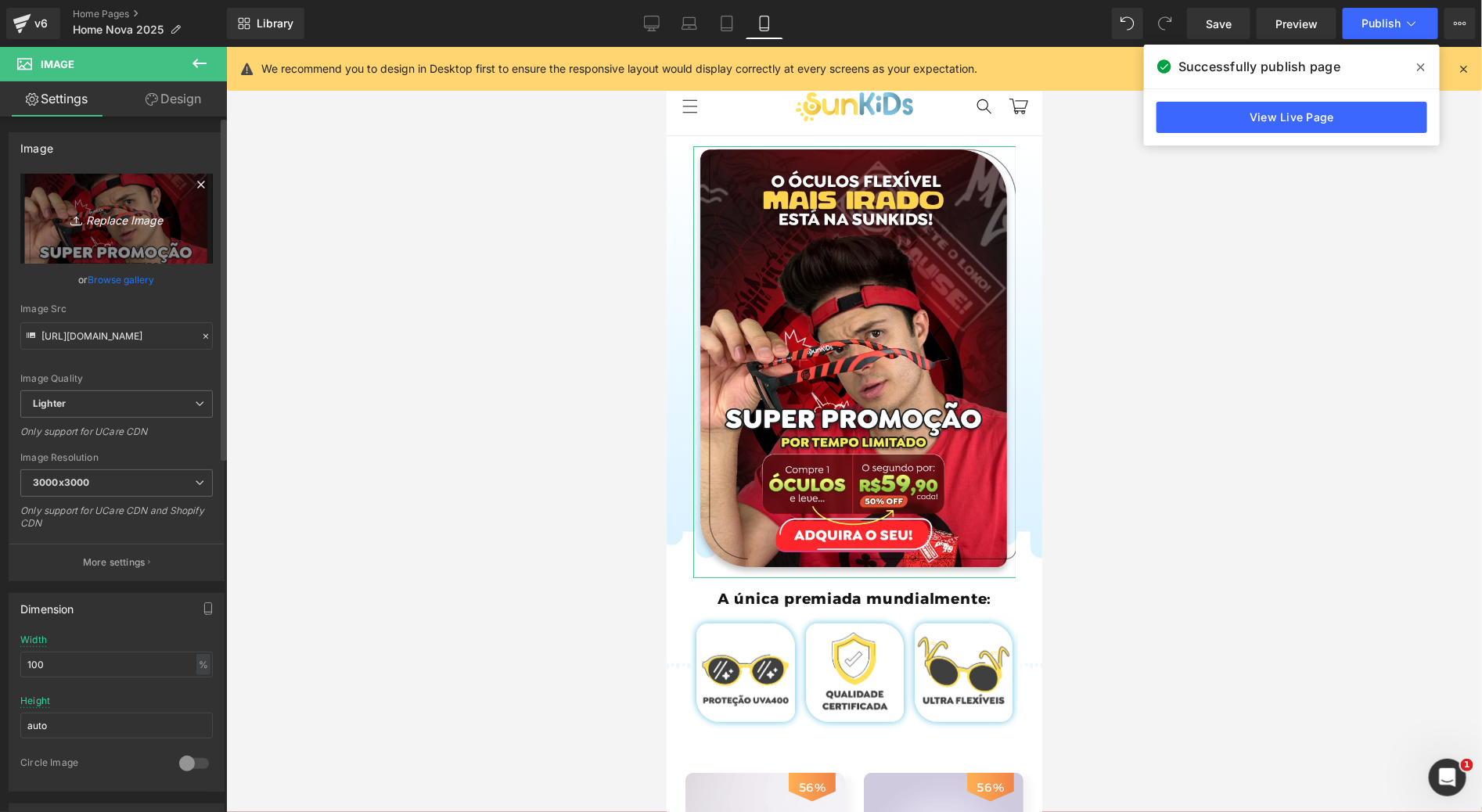
click at [95, 242] on link "Replace Image" at bounding box center [116, 218] width 192 height 90
type input "C:\fakepath\Group 765.png"
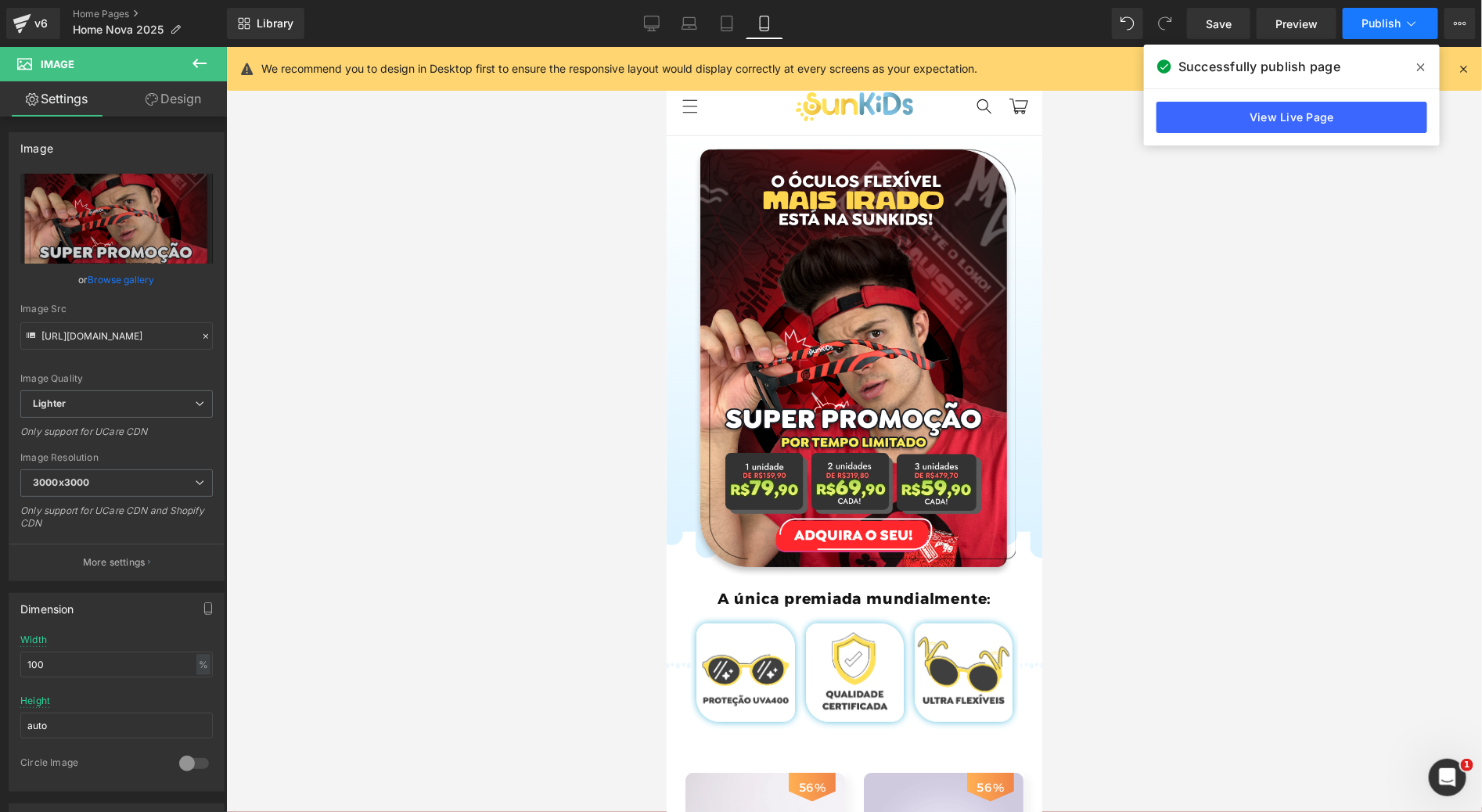
click at [1378, 17] on span "Publish" at bounding box center [1381, 24] width 39 height 13
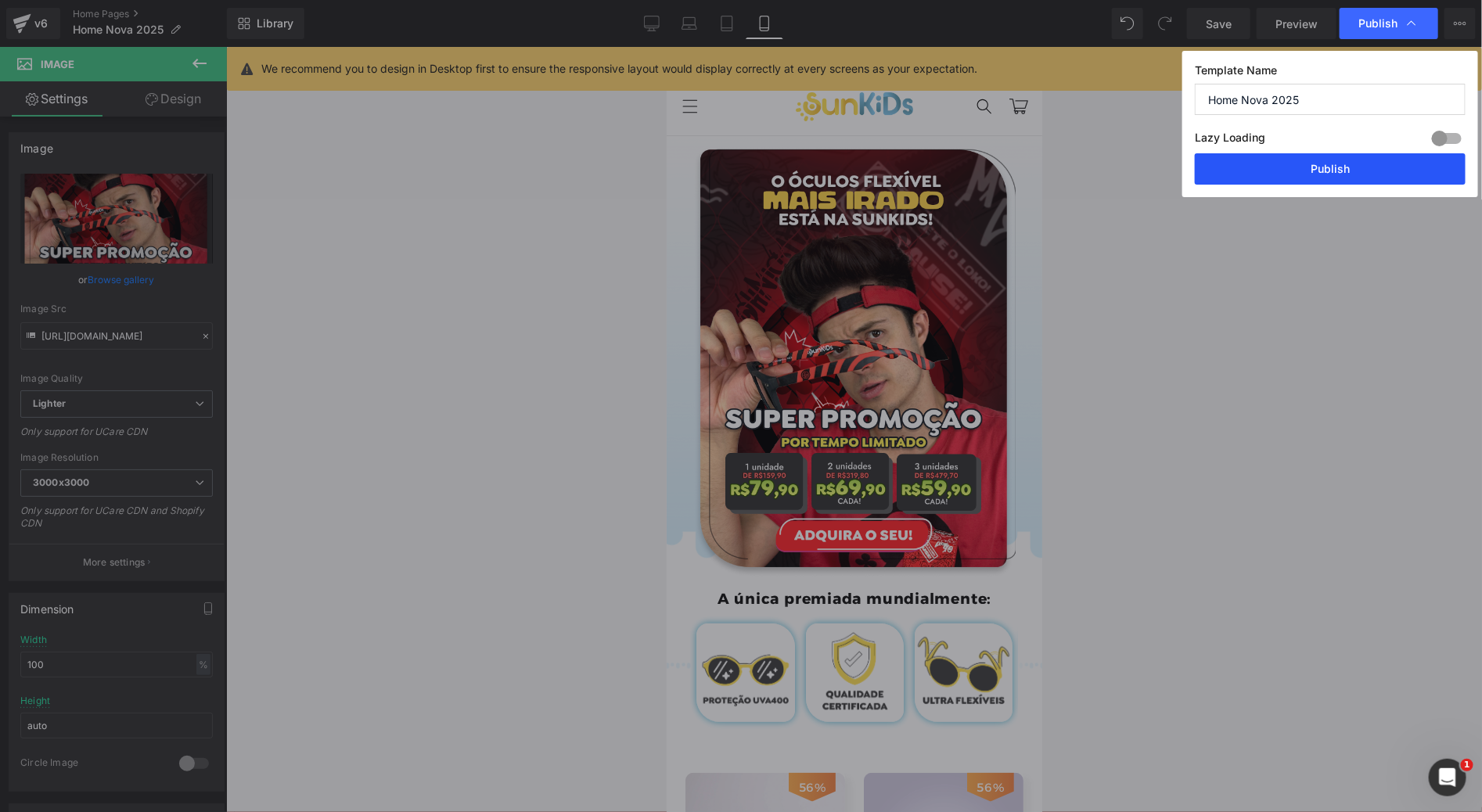
click at [1326, 177] on button "Publish" at bounding box center [1330, 169] width 271 height 31
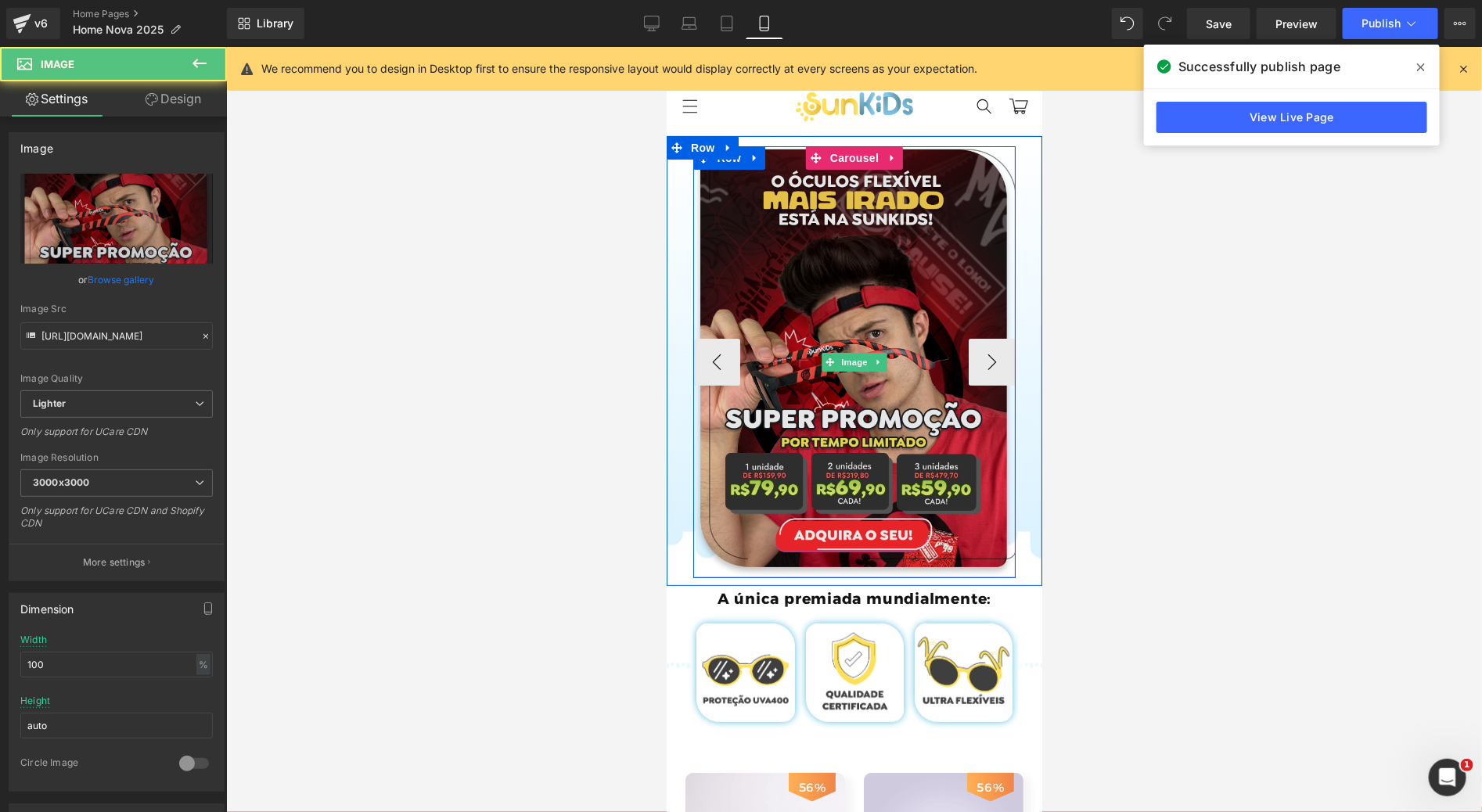
click at [916, 340] on img at bounding box center [854, 361] width 323 height 431
